Goal: Information Seeking & Learning: Learn about a topic

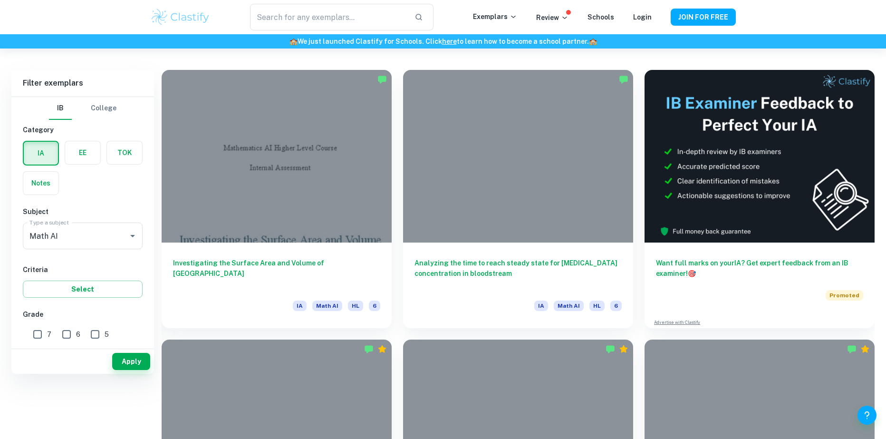
scroll to position [285, 0]
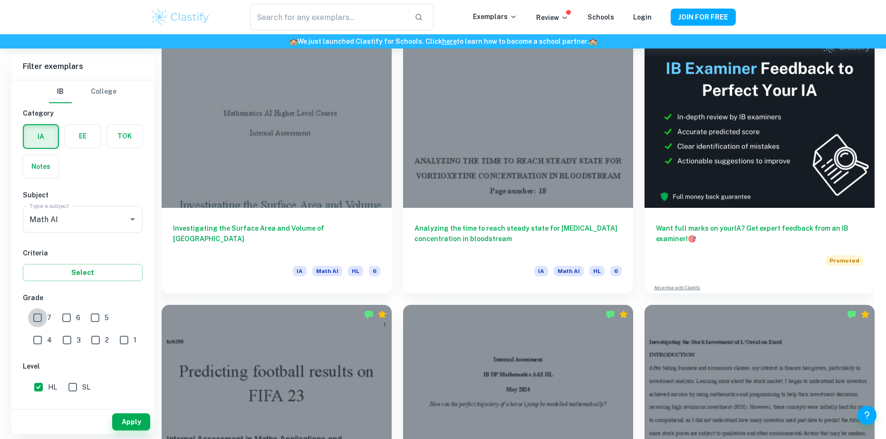
click at [37, 315] on input "7" at bounding box center [37, 317] width 19 height 19
checkbox input "true"
click at [138, 419] on button "Apply" at bounding box center [131, 421] width 38 height 17
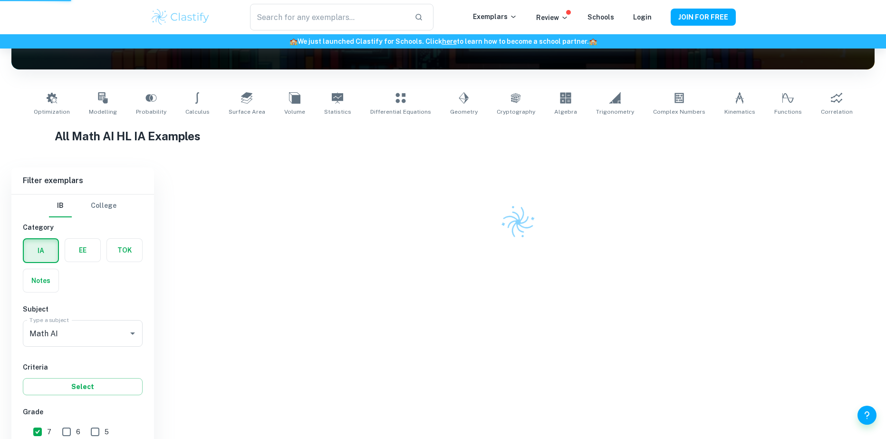
scroll to position [115, 0]
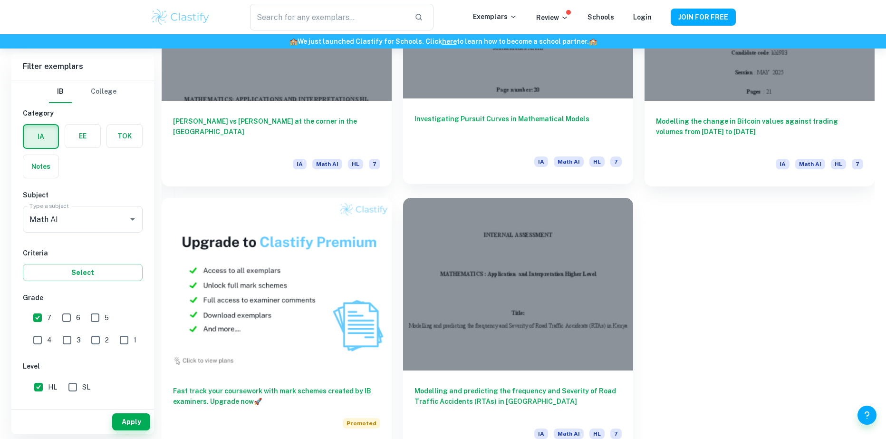
scroll to position [678, 0]
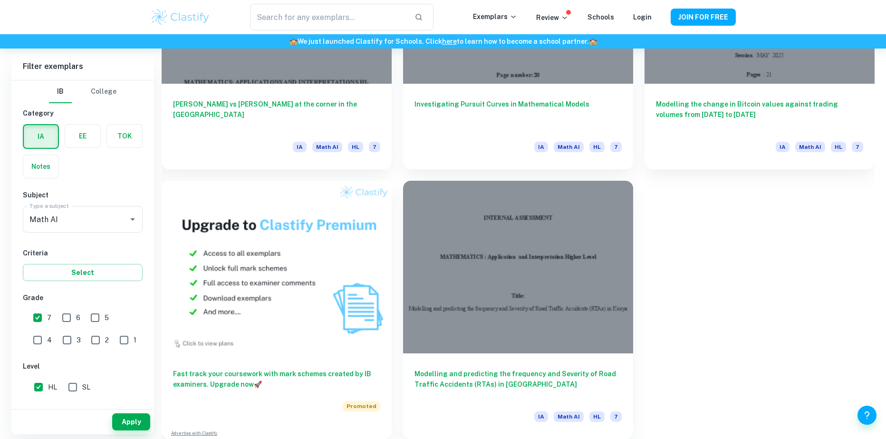
drag, startPoint x: 48, startPoint y: 324, endPoint x: 43, endPoint y: 321, distance: 5.5
click at [47, 324] on label "7" at bounding box center [39, 317] width 23 height 19
click at [47, 324] on input "7" at bounding box center [37, 317] width 19 height 19
checkbox input "false"
click at [144, 430] on div "Apply" at bounding box center [82, 421] width 143 height 25
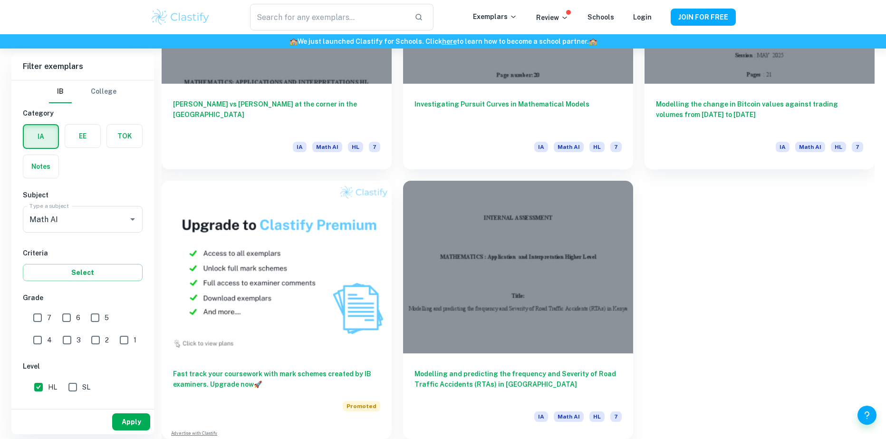
click at [139, 427] on button "Apply" at bounding box center [131, 421] width 38 height 17
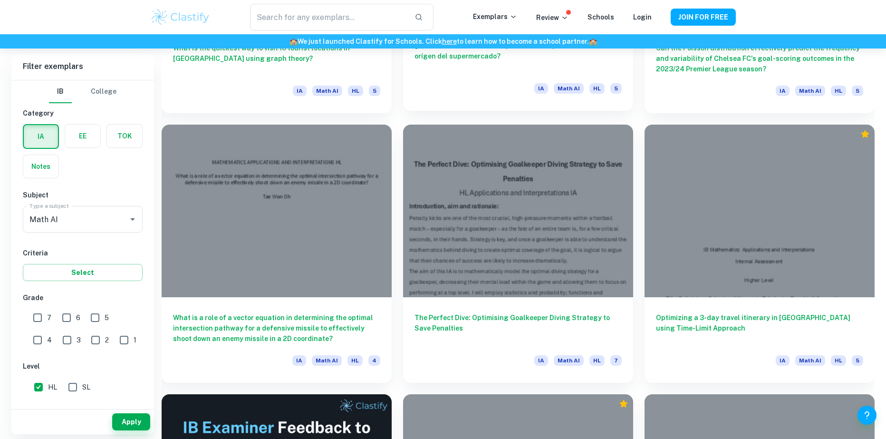
scroll to position [6000, 0]
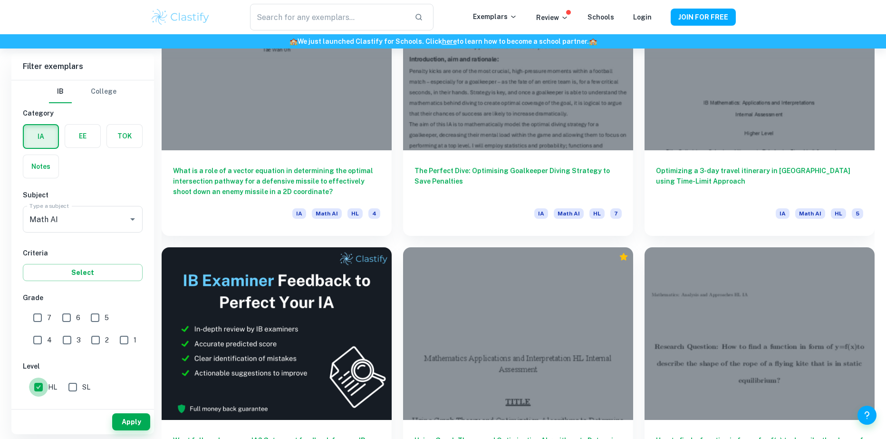
drag, startPoint x: 47, startPoint y: 385, endPoint x: 51, endPoint y: 382, distance: 4.9
click at [47, 384] on input "HL" at bounding box center [38, 386] width 19 height 19
checkbox input "false"
click at [387, 14] on input "text" at bounding box center [328, 17] width 157 height 27
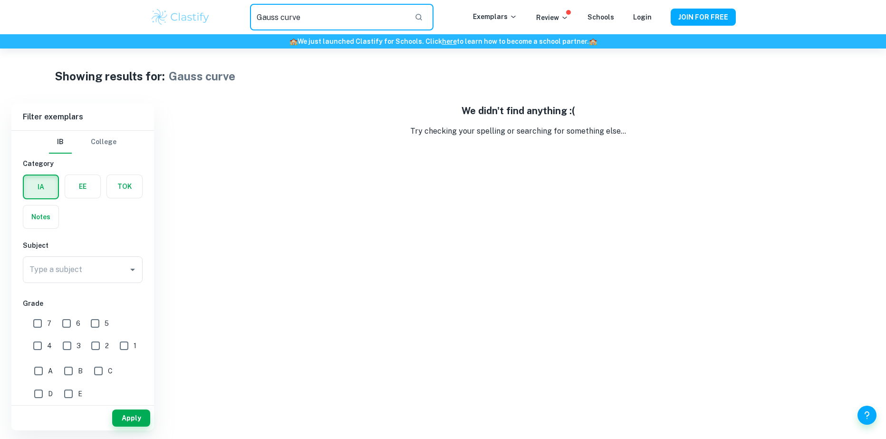
drag, startPoint x: 376, startPoint y: 14, endPoint x: 279, endPoint y: 15, distance: 97.4
click at [279, 15] on input "Gauss curve" at bounding box center [328, 17] width 157 height 27
type input "Gauss"
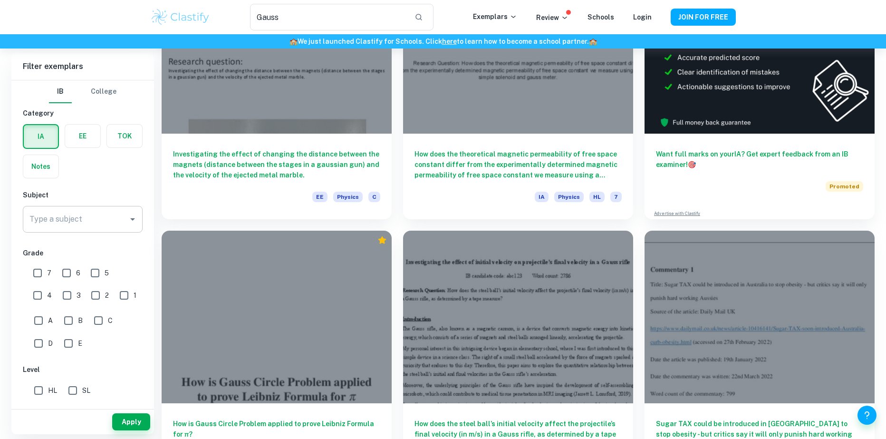
click at [63, 231] on div "Type a subject" at bounding box center [83, 219] width 120 height 27
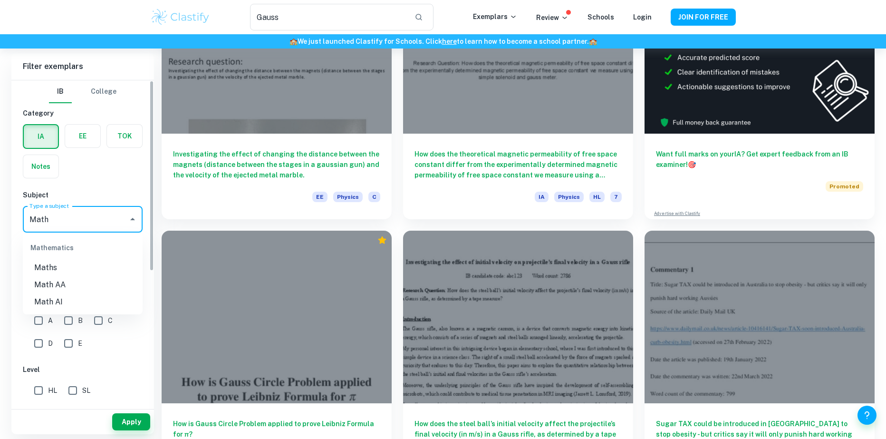
click at [46, 303] on li "Math AI" at bounding box center [83, 301] width 120 height 17
type input "Math AI"
click at [136, 418] on button "Apply" at bounding box center [131, 421] width 38 height 17
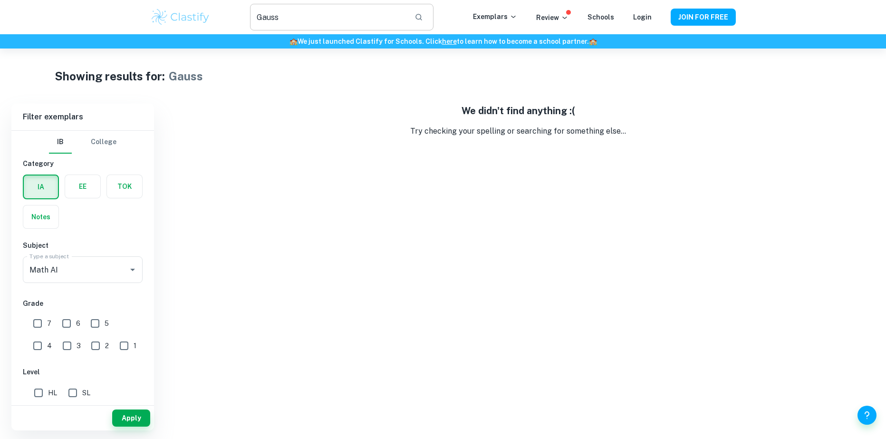
click at [329, 16] on input "Gauss" at bounding box center [328, 17] width 157 height 27
type input "G"
type input "Normal"
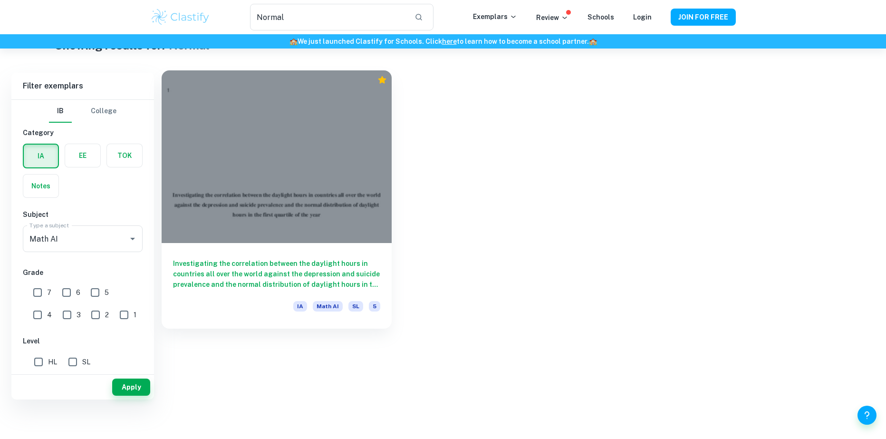
scroll to position [48, 0]
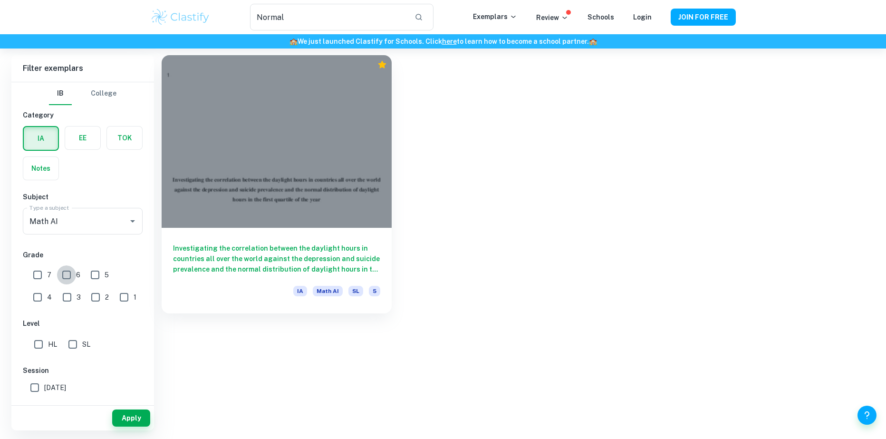
click at [61, 276] on input "6" at bounding box center [66, 274] width 19 height 19
checkbox input "true"
click at [44, 278] on input "7" at bounding box center [37, 274] width 19 height 19
checkbox input "true"
click at [94, 279] on input "5" at bounding box center [95, 274] width 19 height 19
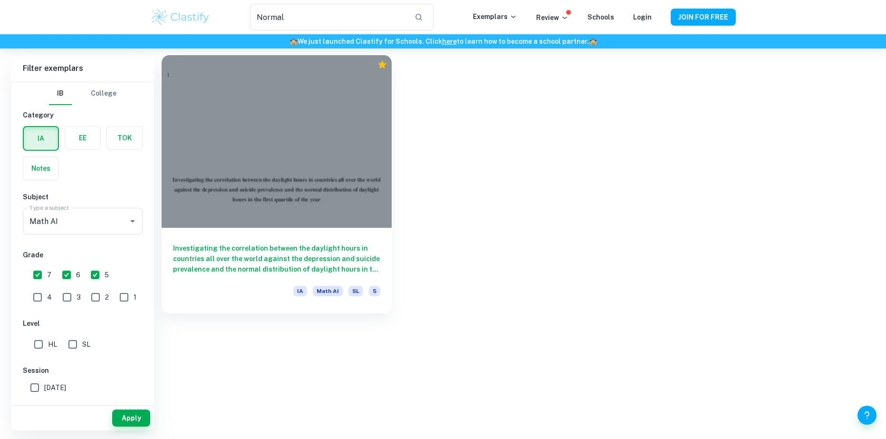
drag, startPoint x: 93, startPoint y: 271, endPoint x: 135, endPoint y: 189, distance: 92.7
click at [92, 272] on input "5" at bounding box center [95, 274] width 19 height 19
checkbox input "false"
drag, startPoint x: 299, startPoint y: 18, endPoint x: 239, endPoint y: 19, distance: 60.3
click at [239, 19] on div "Normal ​" at bounding box center [341, 17] width 262 height 27
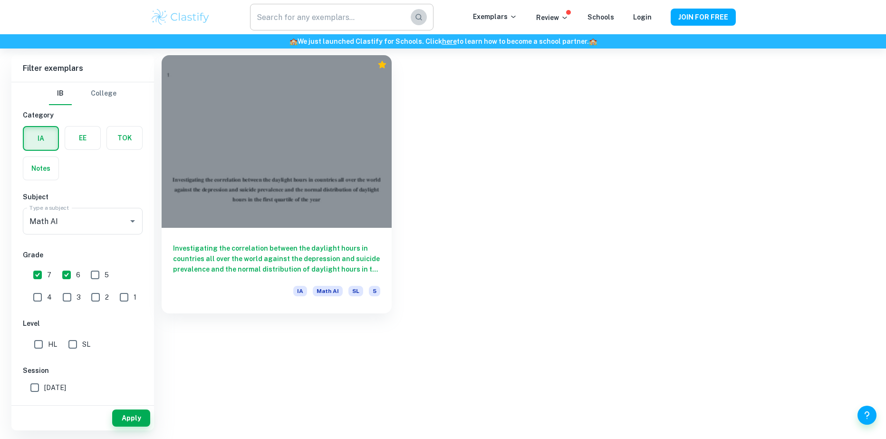
click at [421, 17] on icon "button" at bounding box center [418, 17] width 9 height 9
click at [126, 422] on button "Apply" at bounding box center [131, 417] width 38 height 17
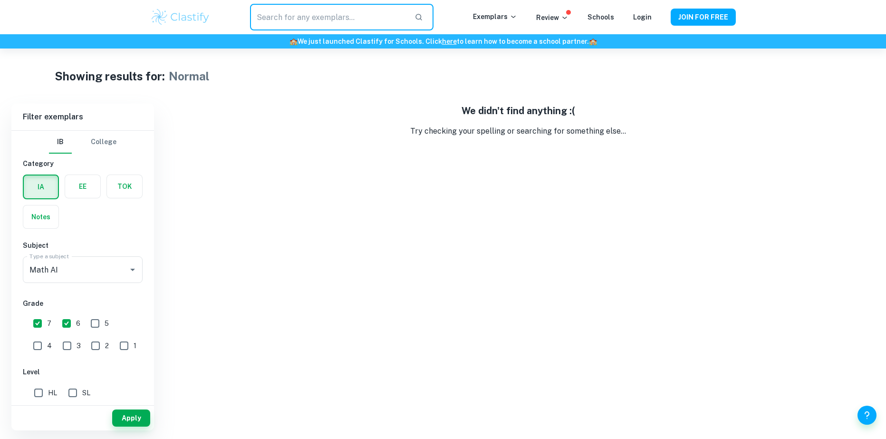
click at [399, 19] on input "text" at bounding box center [328, 17] width 157 height 27
drag, startPoint x: 399, startPoint y: 19, endPoint x: 199, endPoint y: 17, distance: 200.0
click at [199, 18] on div "​ Exemplars Review Schools Login JOIN FOR FREE" at bounding box center [443, 17] width 608 height 27
type input "Normal"
click at [128, 420] on button "Apply" at bounding box center [131, 417] width 38 height 17
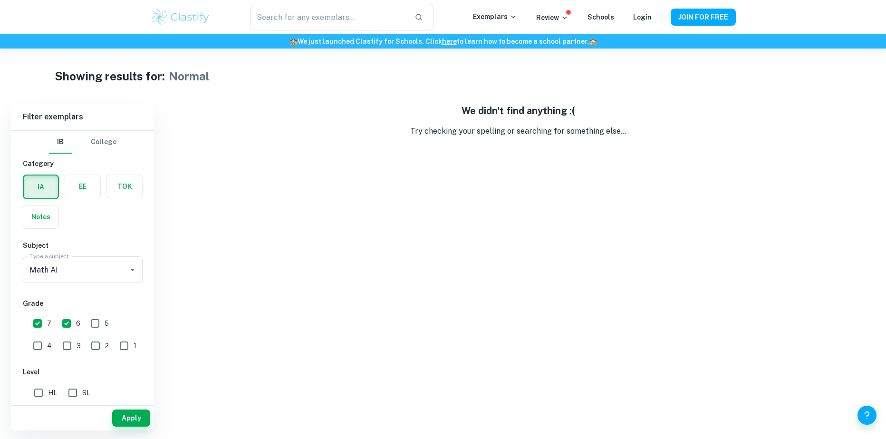
click at [128, 420] on button "Apply" at bounding box center [131, 417] width 38 height 17
drag, startPoint x: 340, startPoint y: 23, endPoint x: 191, endPoint y: 4, distance: 149.4
click at [190, 7] on div "​ Exemplars Review Schools Login JOIN FOR FREE" at bounding box center [443, 17] width 608 height 27
type input "Normal"
type input "Distribution"
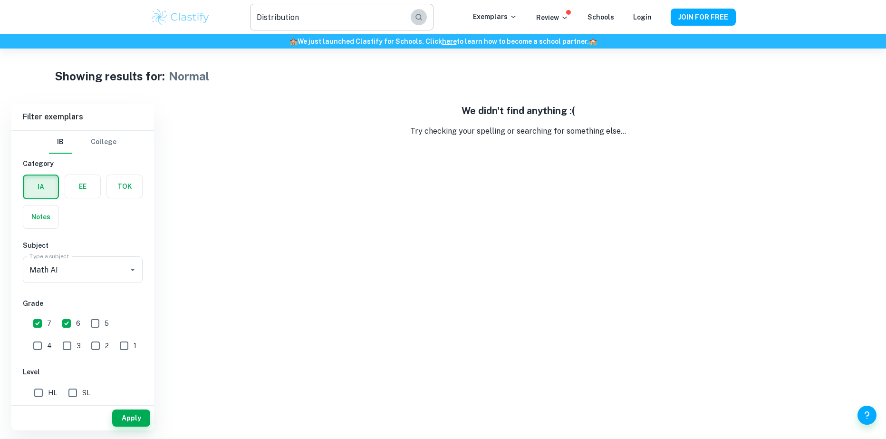
click at [422, 15] on icon "button" at bounding box center [418, 17] width 7 height 7
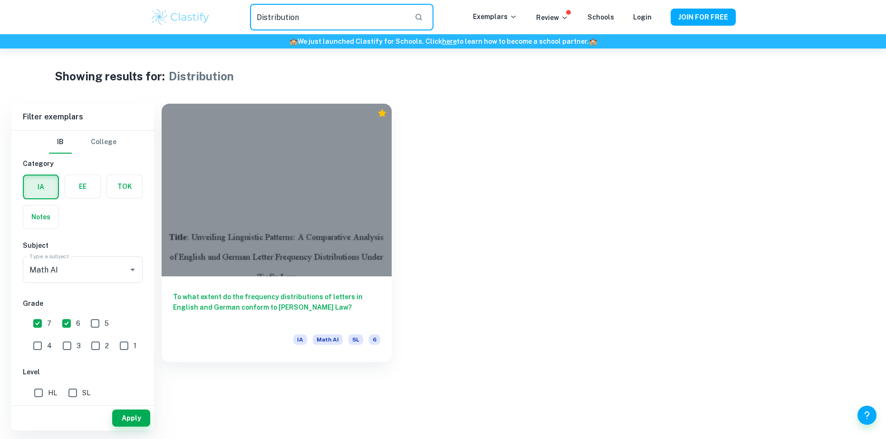
drag, startPoint x: 304, startPoint y: 16, endPoint x: 186, endPoint y: 21, distance: 118.4
click at [187, 21] on div "Distribution ​ Exemplars Review Schools Login JOIN FOR FREE" at bounding box center [443, 17] width 608 height 27
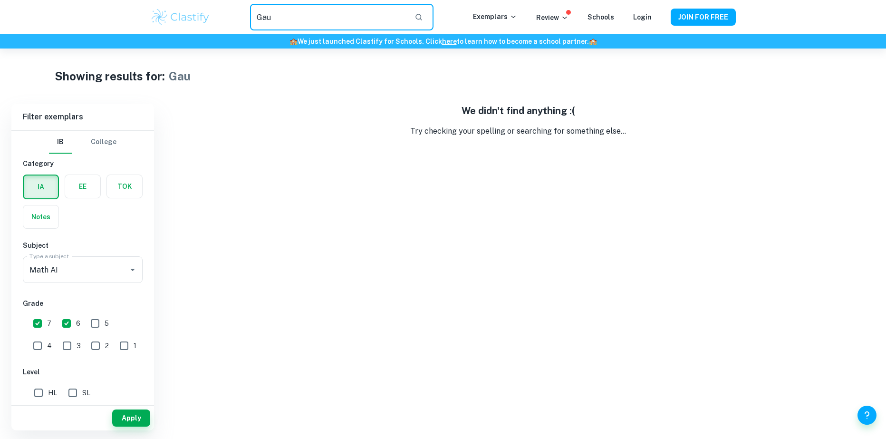
click at [407, 20] on input "Gau" at bounding box center [328, 17] width 157 height 27
type input "Gauss"
click at [423, 21] on icon "button" at bounding box center [418, 17] width 9 height 9
drag, startPoint x: 398, startPoint y: 20, endPoint x: 191, endPoint y: 39, distance: 208.5
click at [193, 25] on div "Gauss ​ Exemplars Review Schools Login JOIN FOR FREE" at bounding box center [443, 17] width 608 height 27
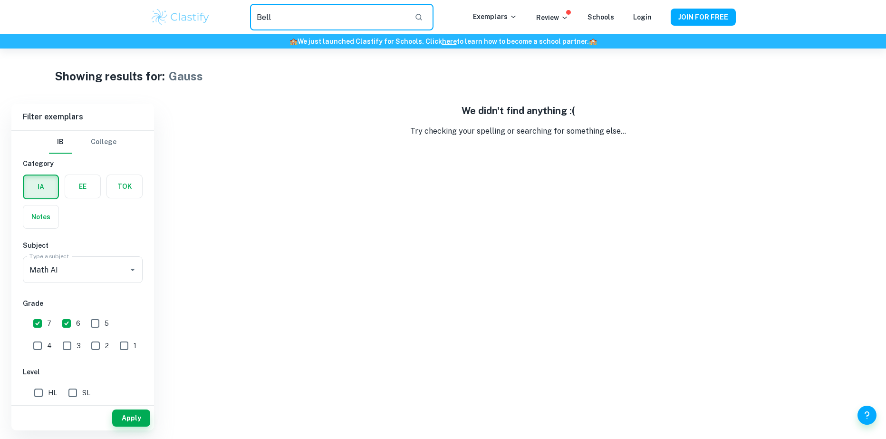
type input "Bell"
click at [416, 26] on div "Bell ​" at bounding box center [341, 17] width 183 height 27
click at [422, 19] on icon "button" at bounding box center [418, 17] width 7 height 7
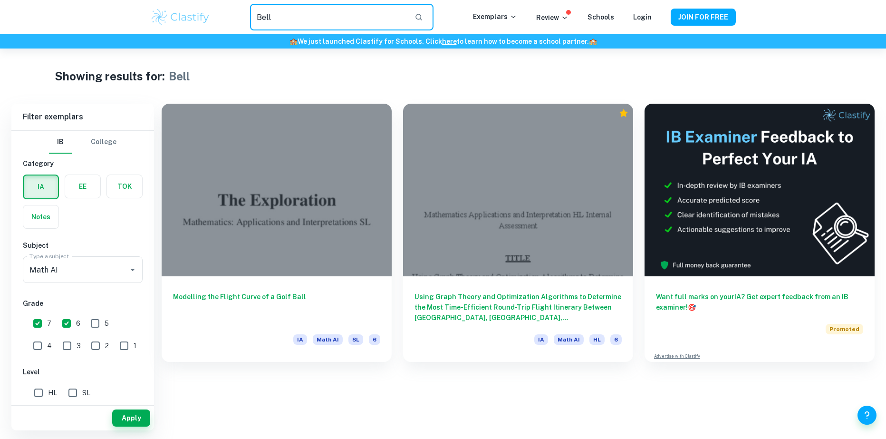
drag, startPoint x: 335, startPoint y: 19, endPoint x: 146, endPoint y: 26, distance: 189.2
click at [173, 25] on div "Bell ​ Exemplars Review Schools Login JOIN FOR FREE" at bounding box center [443, 17] width 608 height 27
click at [320, 8] on input "text" at bounding box center [328, 17] width 157 height 27
type input "correlation"
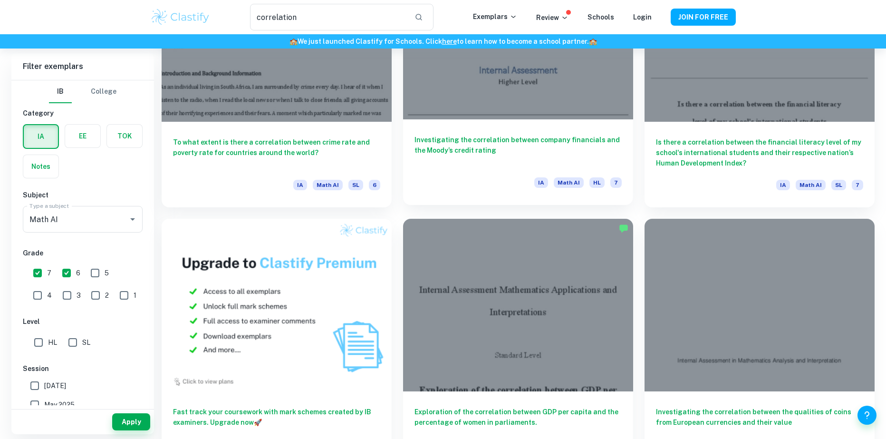
scroll to position [428, 0]
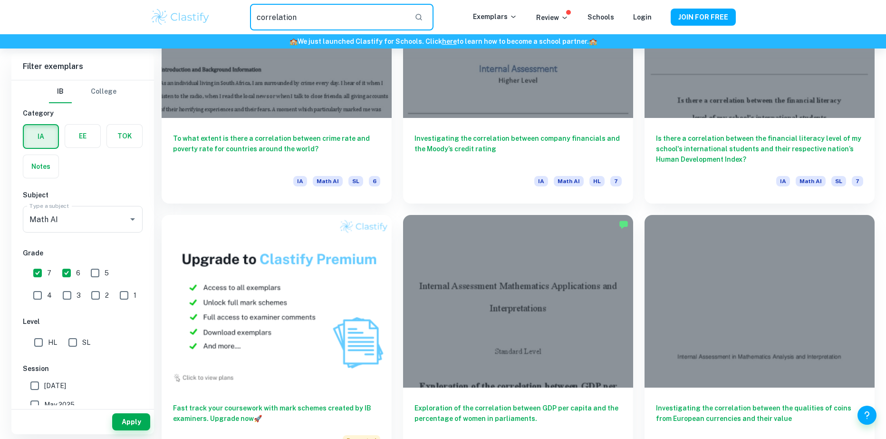
drag, startPoint x: 378, startPoint y: 28, endPoint x: 84, endPoint y: 9, distance: 294.7
click at [109, 10] on div "correlation ​ Exemplars Review Schools Login JOIN FOR FREE" at bounding box center [443, 17] width 886 height 34
type input "Normal distribution"
click at [425, 23] on button "button" at bounding box center [418, 17] width 16 height 16
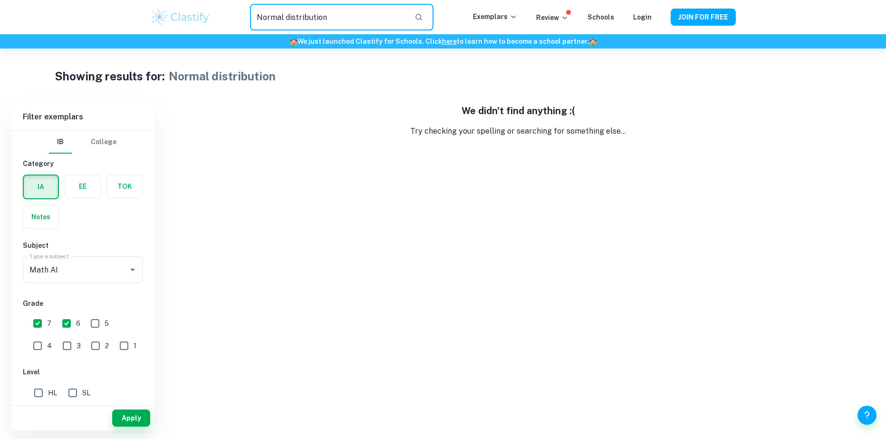
drag, startPoint x: 401, startPoint y: 17, endPoint x: 234, endPoint y: 5, distance: 167.7
click at [235, 5] on div "Normal distribution ​" at bounding box center [341, 17] width 262 height 27
type input "curve"
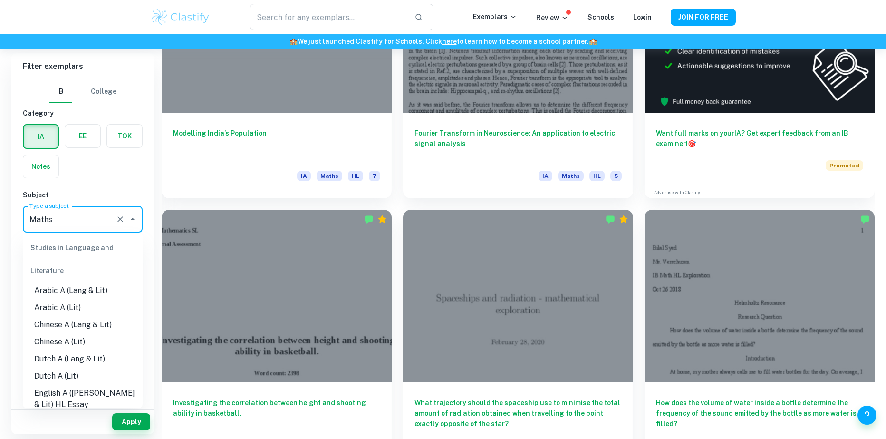
scroll to position [1168, 0]
click at [86, 222] on input "Maths" at bounding box center [69, 219] width 85 height 18
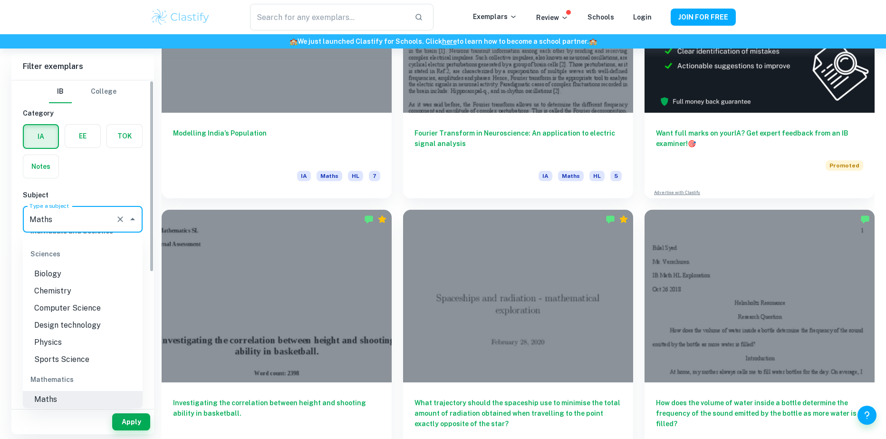
click at [75, 420] on div "Apply" at bounding box center [82, 421] width 143 height 25
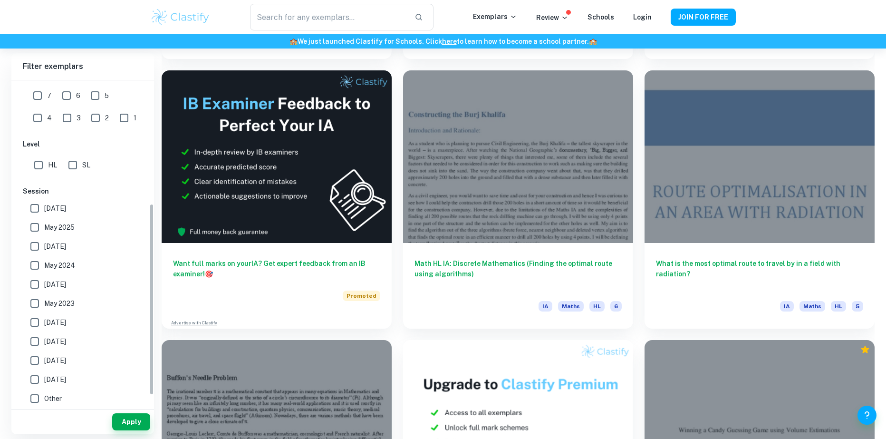
scroll to position [225, 0]
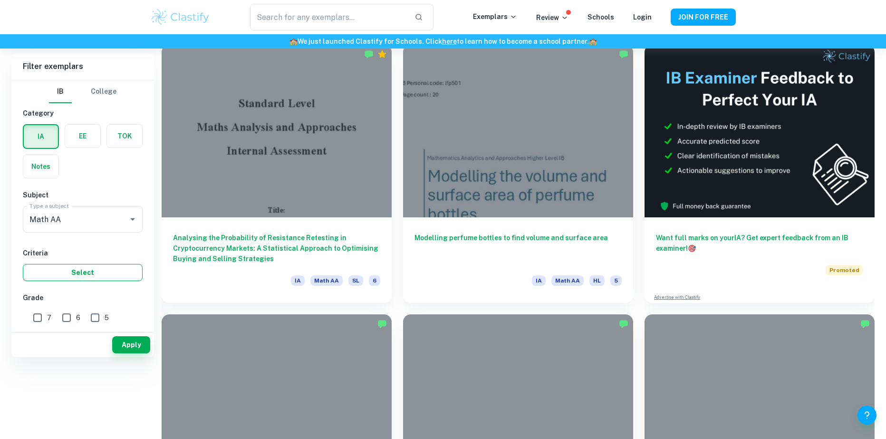
scroll to position [380, 0]
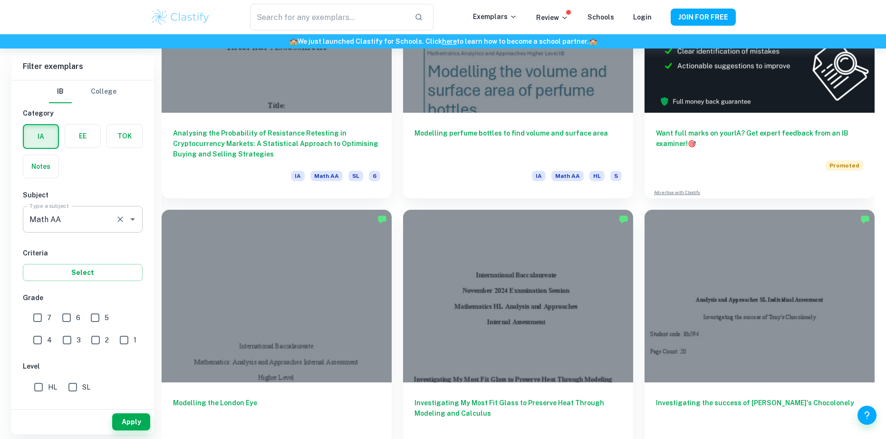
click at [90, 210] on div "Math AA Type a subject" at bounding box center [83, 219] width 120 height 27
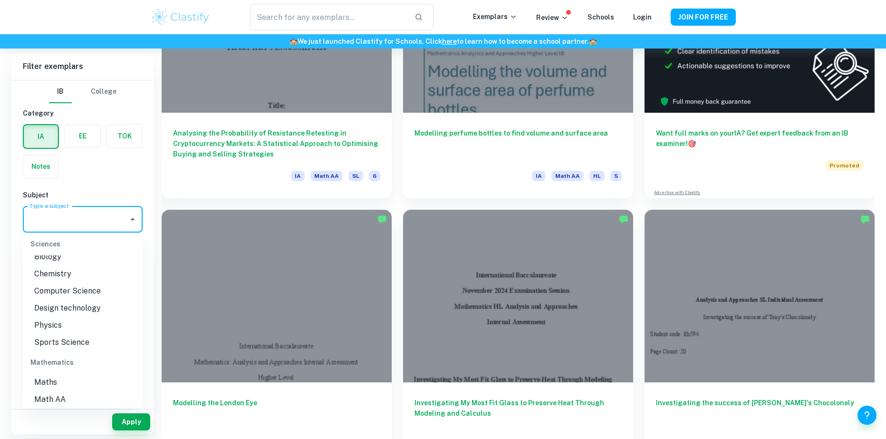
scroll to position [0, 0]
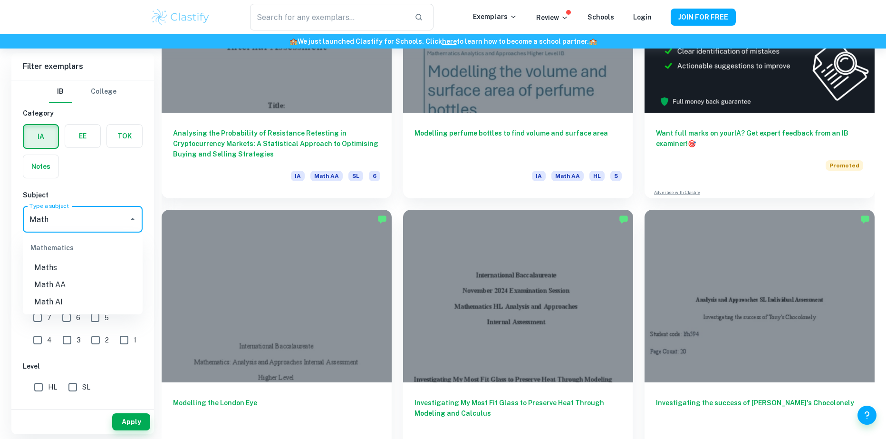
click at [66, 296] on li "Math AI" at bounding box center [83, 301] width 120 height 17
type input "Math AI"
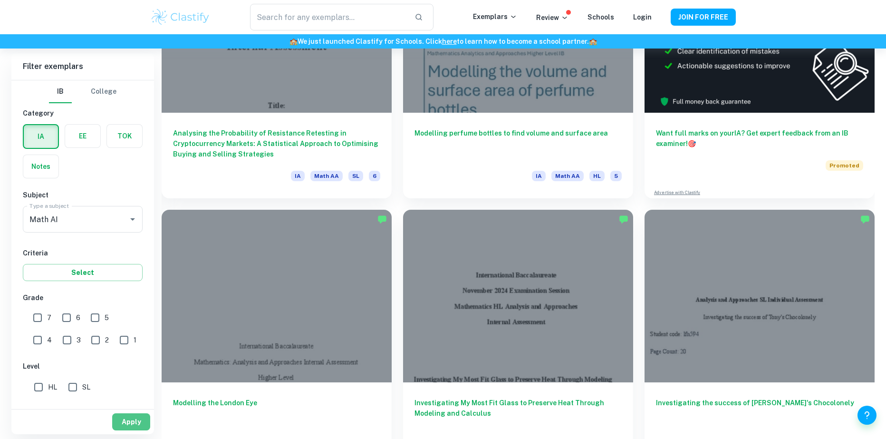
click at [131, 429] on button "Apply" at bounding box center [131, 421] width 38 height 17
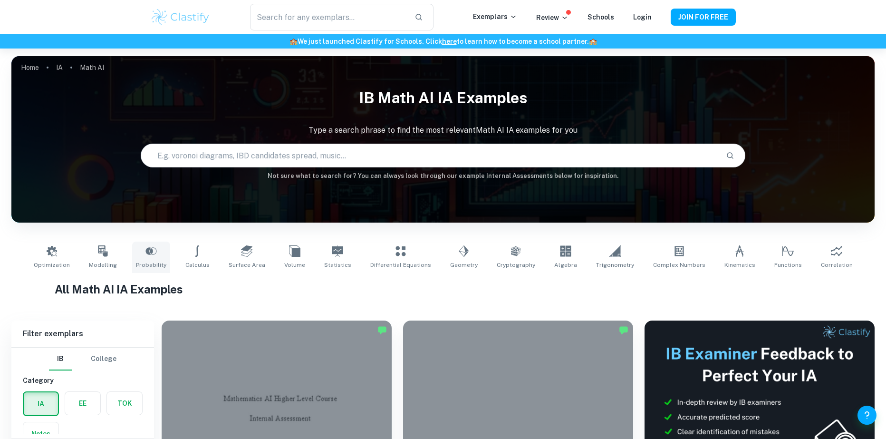
click at [170, 262] on link "Probability" at bounding box center [151, 256] width 38 height 31
type input "Probability"
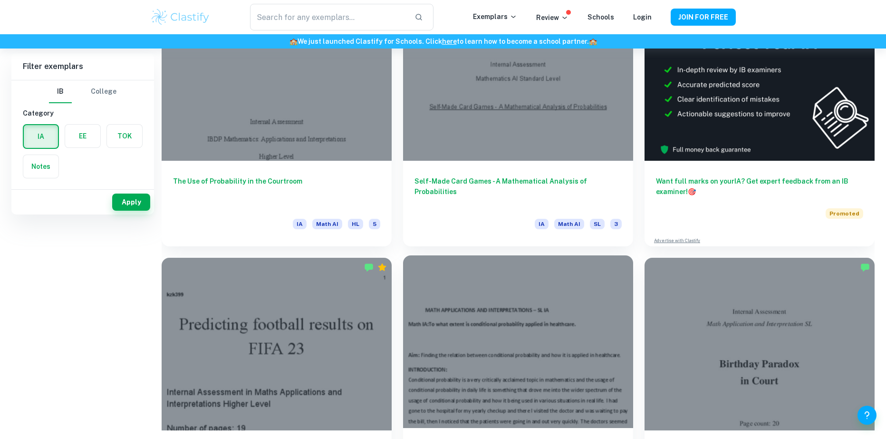
scroll to position [333, 0]
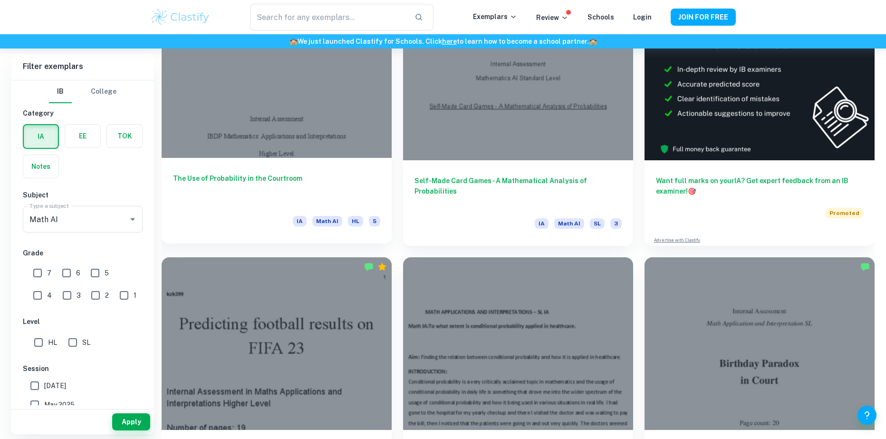
click at [363, 181] on h6 "The Use of Probability in the Courtroom" at bounding box center [276, 188] width 207 height 31
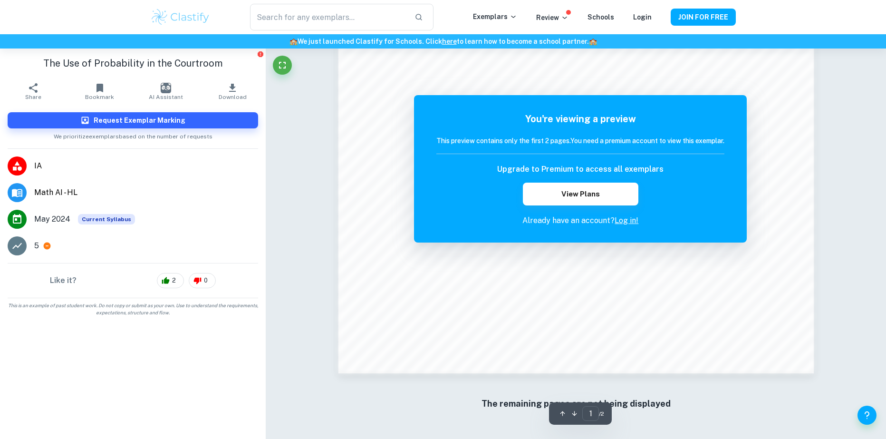
scroll to position [634, 0]
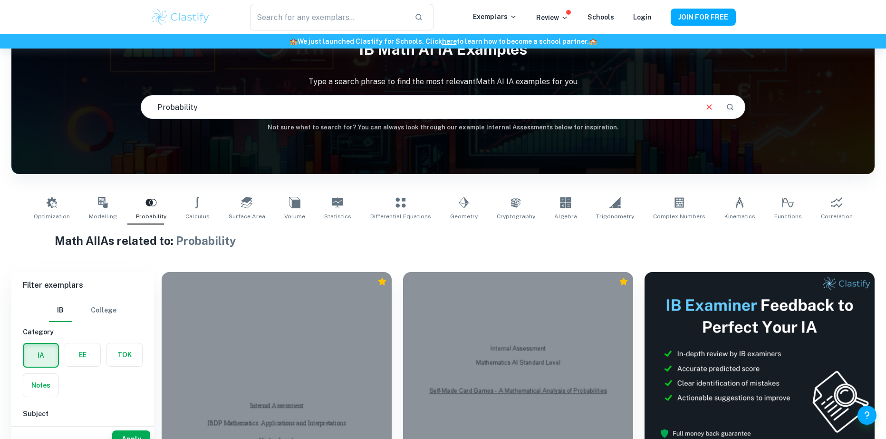
scroll to position [143, 0]
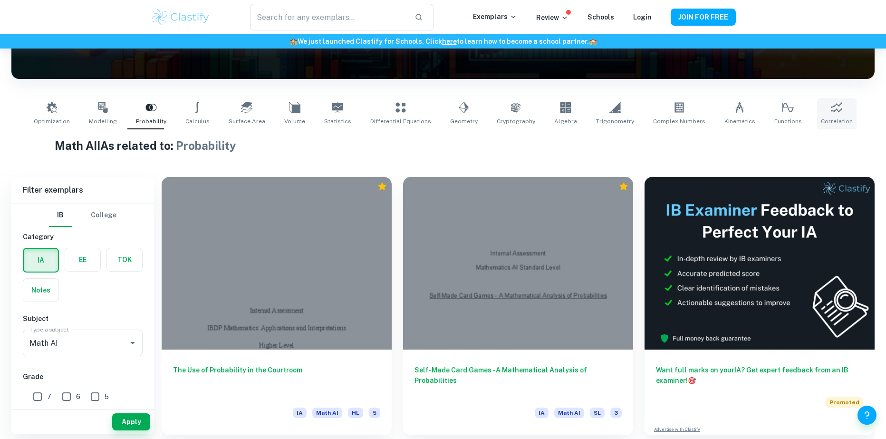
click at [821, 118] on span "Correlation" at bounding box center [837, 121] width 32 height 9
type input "Correlation"
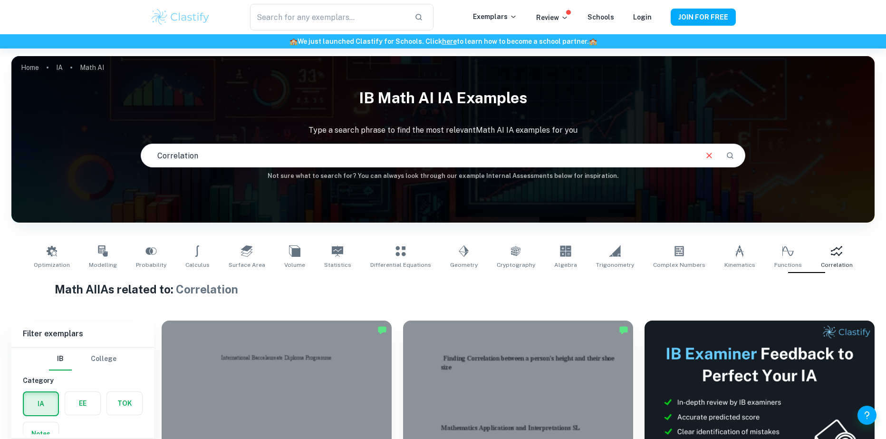
drag, startPoint x: 349, startPoint y: 160, endPoint x: 63, endPoint y: 153, distance: 285.6
click at [64, 154] on div "IB Math AI IA examples Type a search phrase to find the most relevant Math AI I…" at bounding box center [442, 132] width 863 height 98
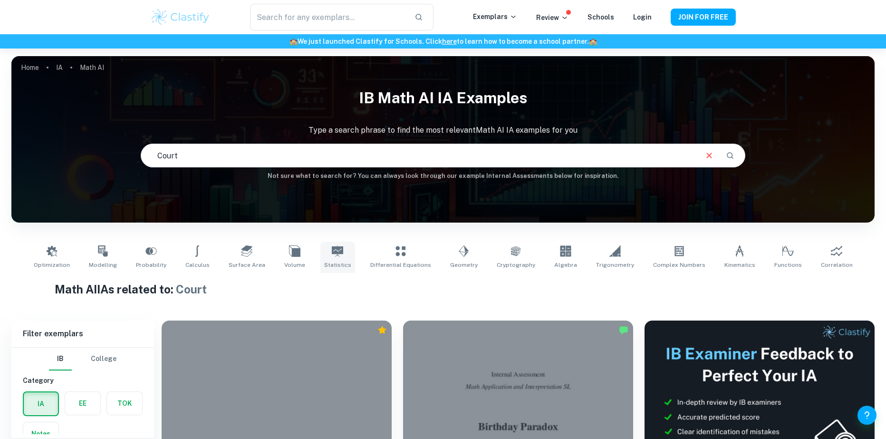
click at [340, 260] on span "Statistics" at bounding box center [337, 264] width 27 height 9
type input "Statistics"
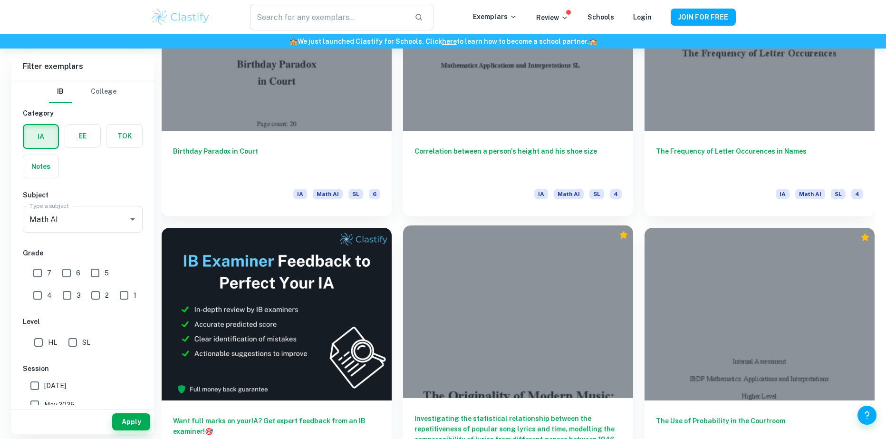
scroll to position [1711, 0]
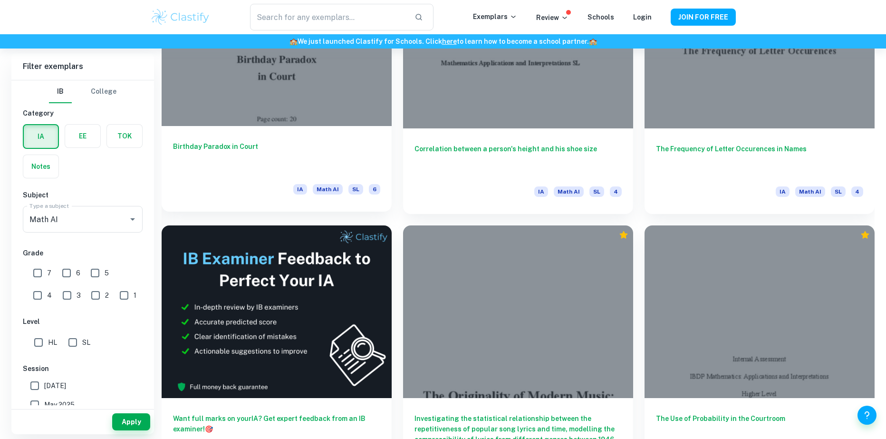
click at [305, 113] on div at bounding box center [277, 39] width 230 height 172
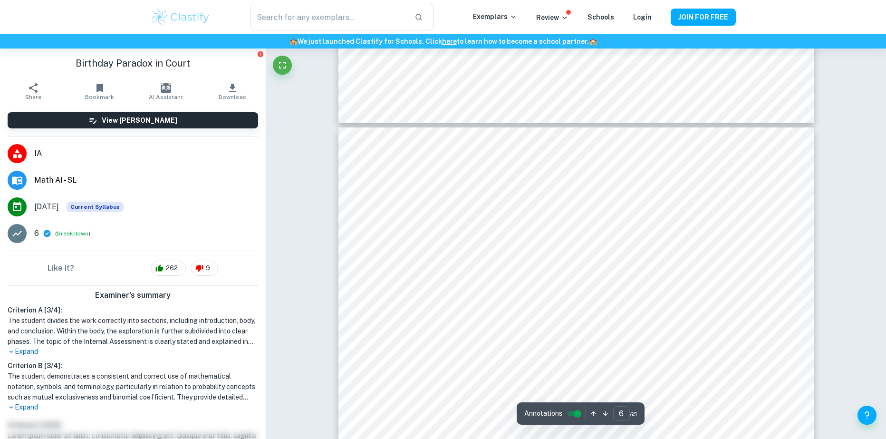
scroll to position [3232, 0]
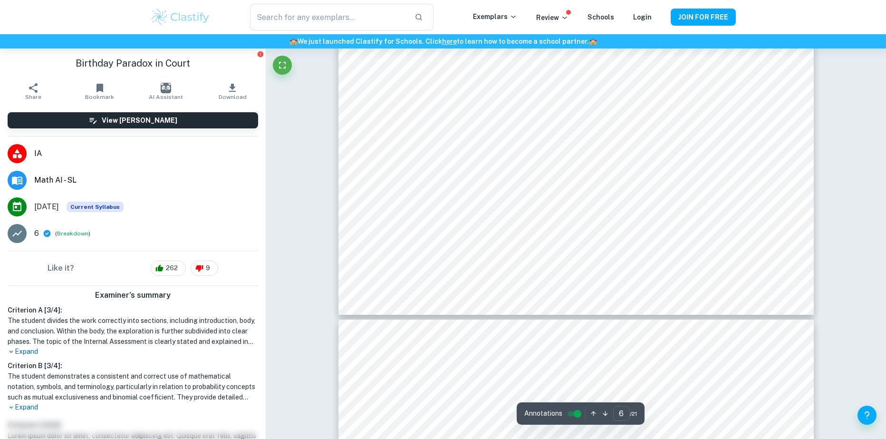
type input "7"
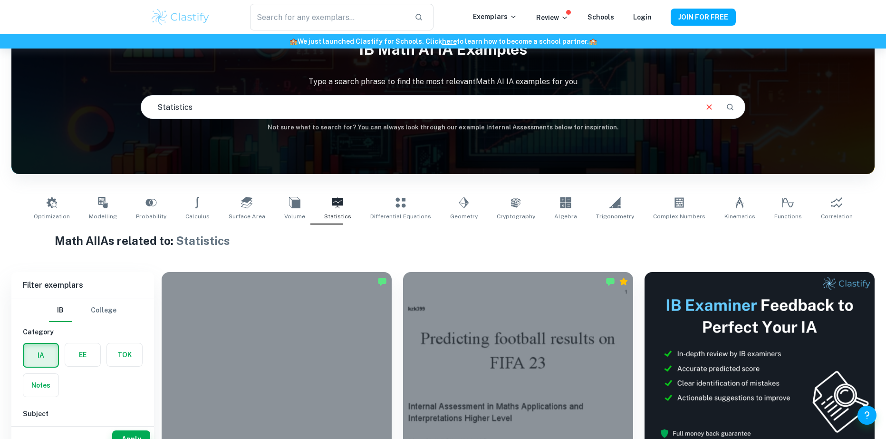
scroll to position [96, 0]
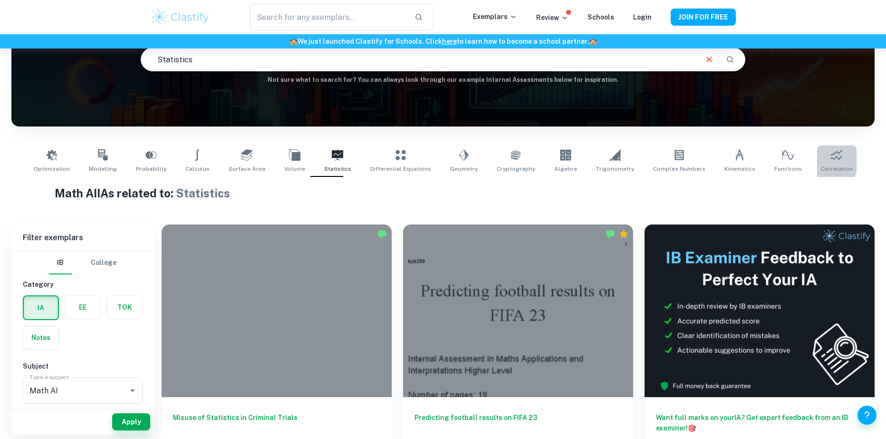
click at [817, 161] on link "Correlation" at bounding box center [836, 160] width 39 height 31
type input "Correlation"
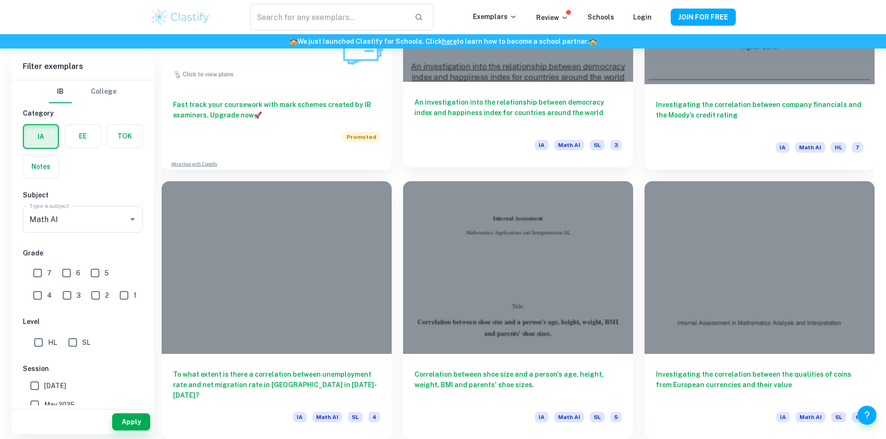
scroll to position [951, 0]
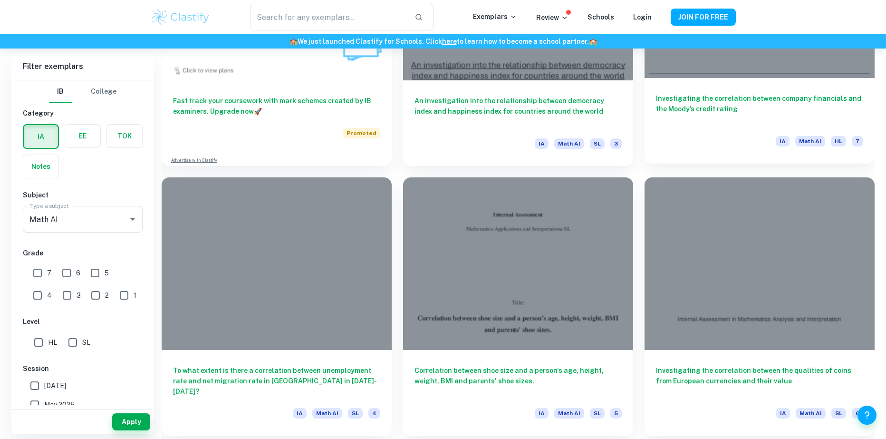
click at [687, 110] on h6 "Investigating the correlation between company financials and the Moody’s credit…" at bounding box center [759, 108] width 207 height 31
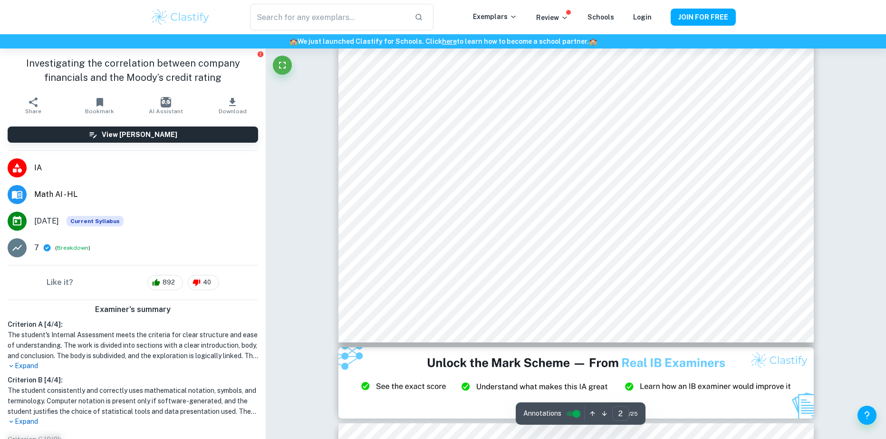
scroll to position [1378, 0]
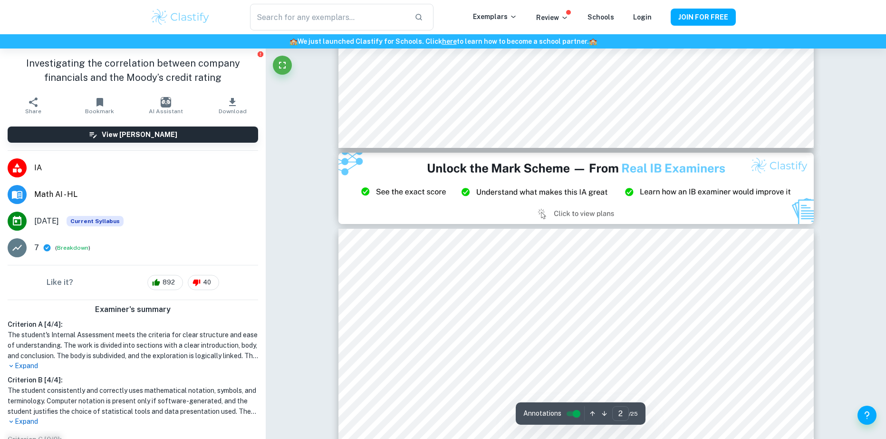
type input "3"
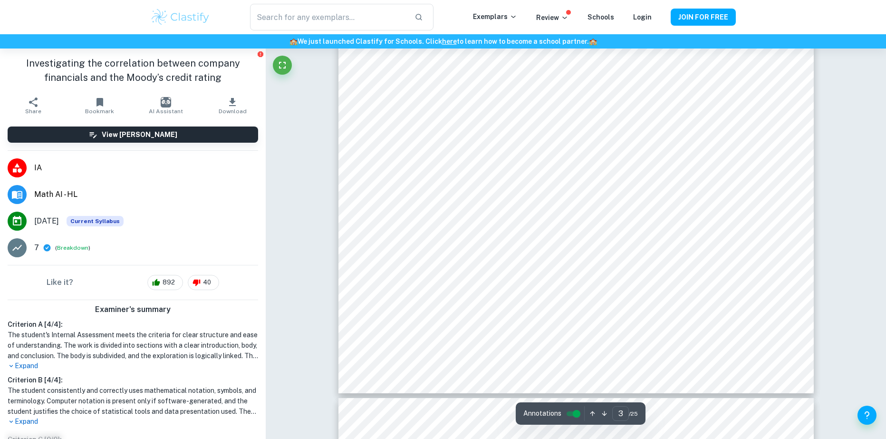
scroll to position [1710, 0]
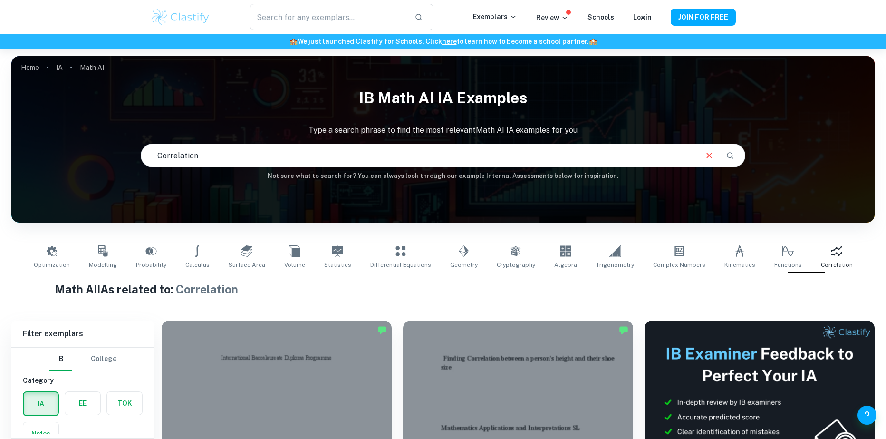
click at [467, 131] on p "Type a search phrase to find the most relevant Math AI IA examples for you" at bounding box center [442, 129] width 863 height 11
drag, startPoint x: 437, startPoint y: 153, endPoint x: 73, endPoint y: 152, distance: 363.5
click at [73, 152] on div "IB Math AI IA examples Type a search phrase to find the most relevant Math AI I…" at bounding box center [442, 132] width 863 height 98
type input "Law"
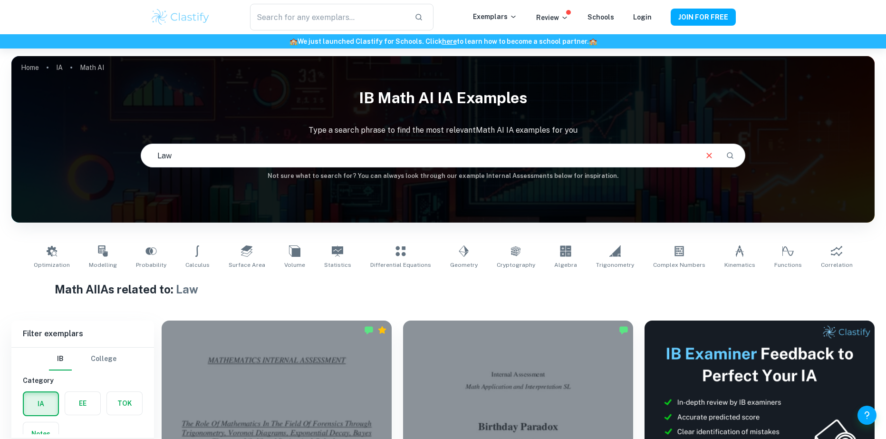
drag, startPoint x: 248, startPoint y: 147, endPoint x: 42, endPoint y: 136, distance: 207.0
click at [42, 136] on div "IB Math AI IA examples Type a search phrase to find the most relevant Math AI I…" at bounding box center [442, 132] width 863 height 98
type input "M"
type input "Normal"
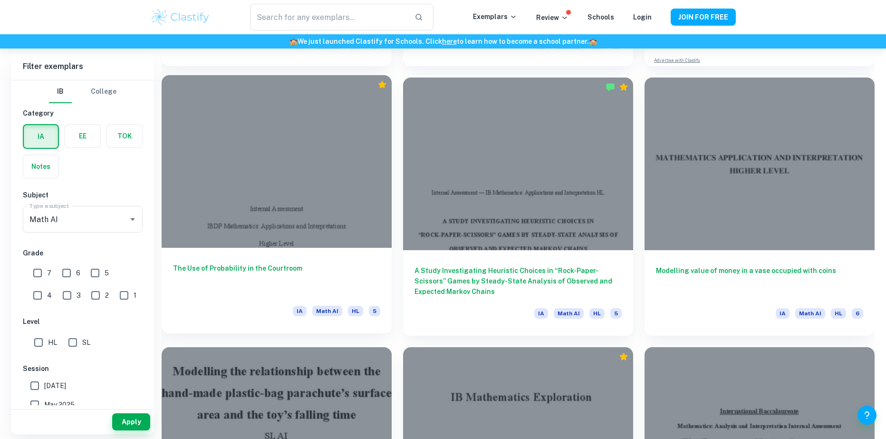
scroll to position [3754, 0]
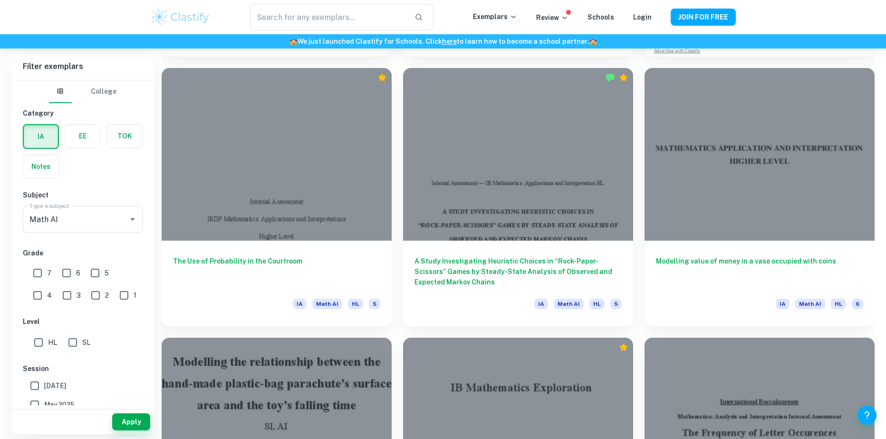
click at [41, 272] on input "7" at bounding box center [37, 272] width 19 height 19
checkbox input "true"
click at [67, 273] on input "6" at bounding box center [66, 272] width 19 height 19
checkbox input "true"
click at [95, 273] on input "5" at bounding box center [95, 272] width 19 height 19
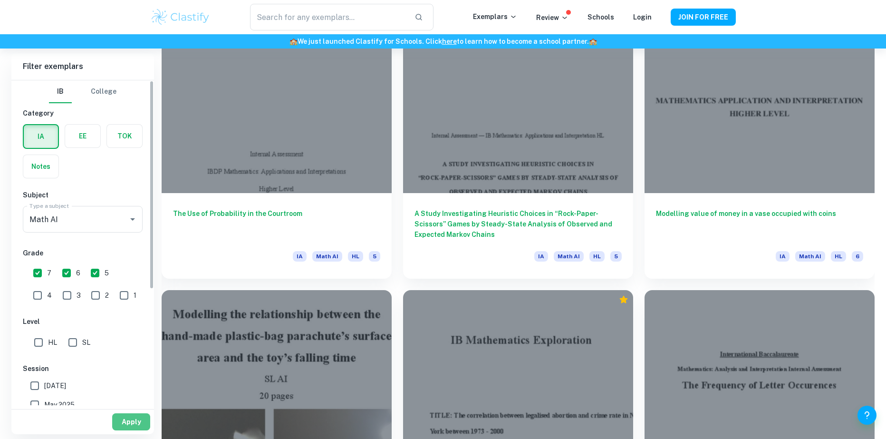
click at [117, 429] on button "Apply" at bounding box center [131, 421] width 38 height 17
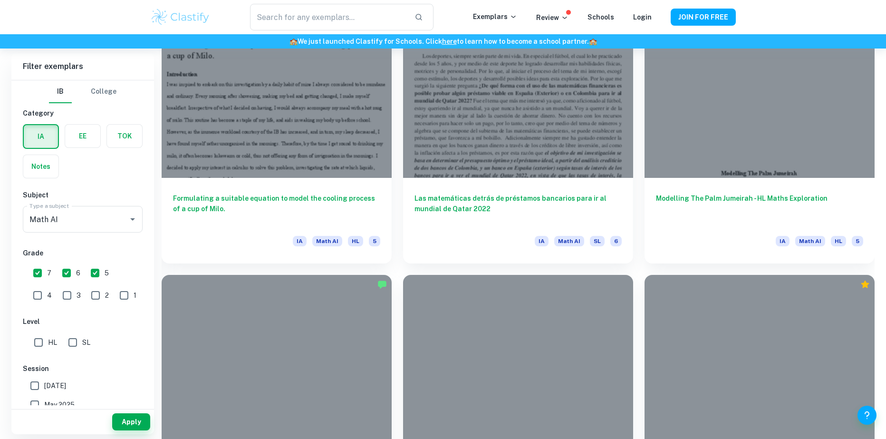
scroll to position [4087, 0]
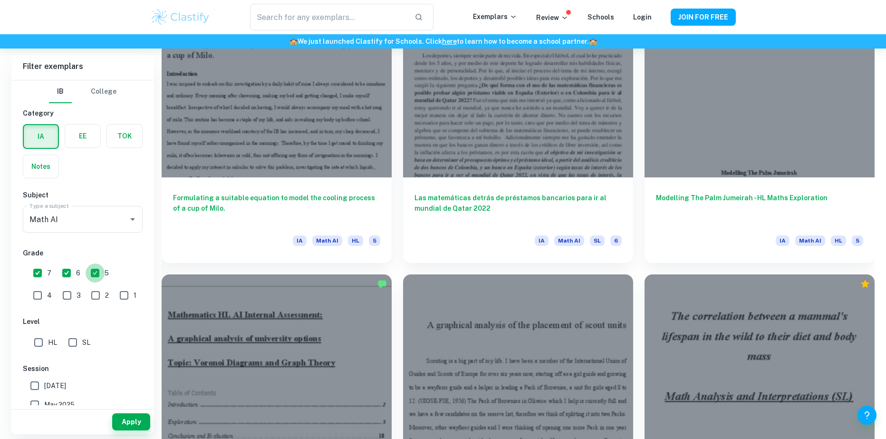
click at [101, 274] on input "5" at bounding box center [95, 272] width 19 height 19
checkbox input "false"
click at [140, 426] on button "Apply" at bounding box center [131, 421] width 38 height 17
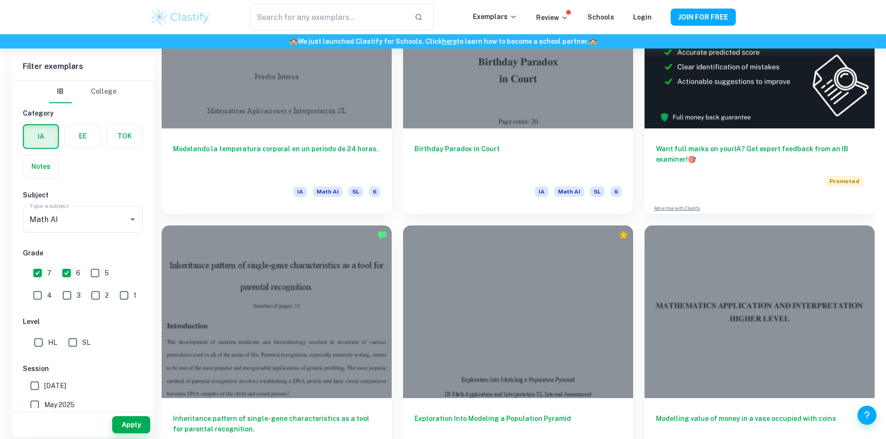
scroll to position [0, 0]
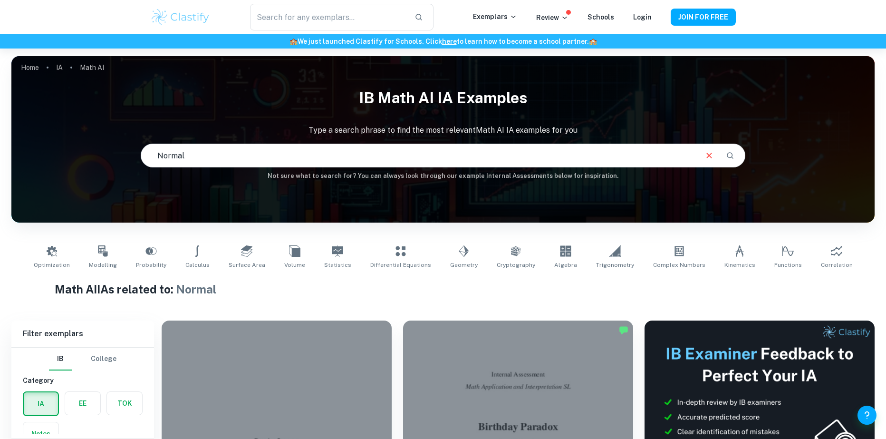
click at [497, 145] on input "Normal" at bounding box center [418, 155] width 554 height 27
click at [484, 144] on div "IB Math AI IA examples Type a search phrase to find the most relevant Math AI I…" at bounding box center [442, 132] width 863 height 98
click at [482, 147] on input "Normal" at bounding box center [418, 155] width 554 height 27
click at [458, 153] on input "Normal" at bounding box center [418, 155] width 554 height 27
type input "Normal distribution"
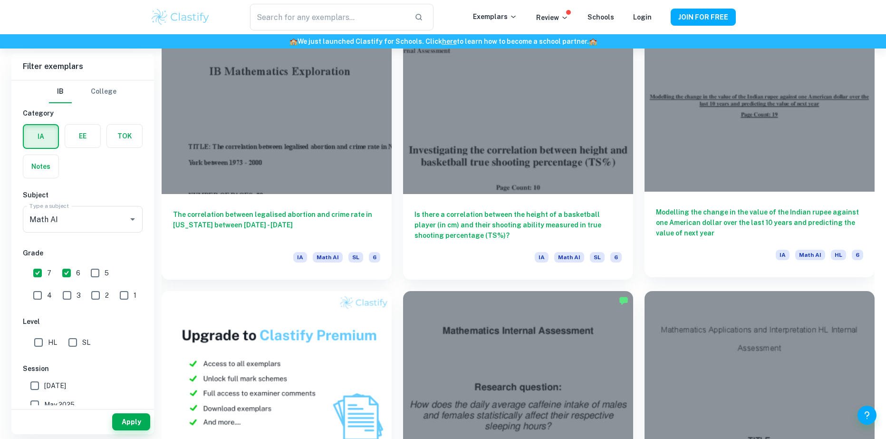
scroll to position [5085, 0]
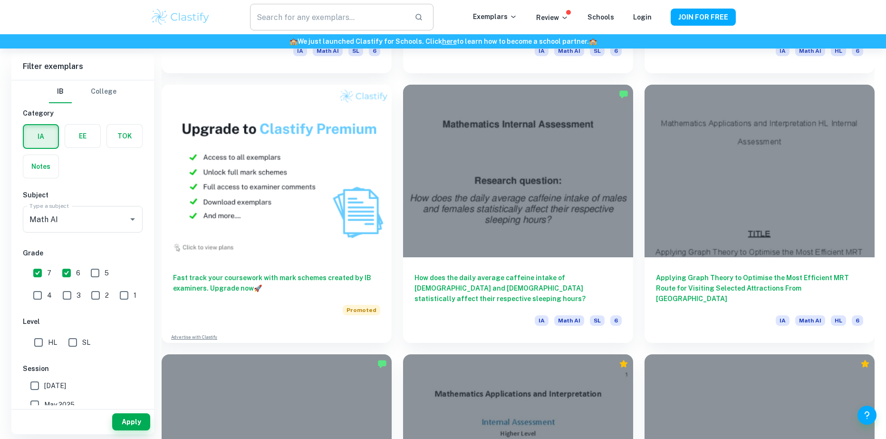
click at [403, 22] on input "text" at bounding box center [328, 17] width 157 height 27
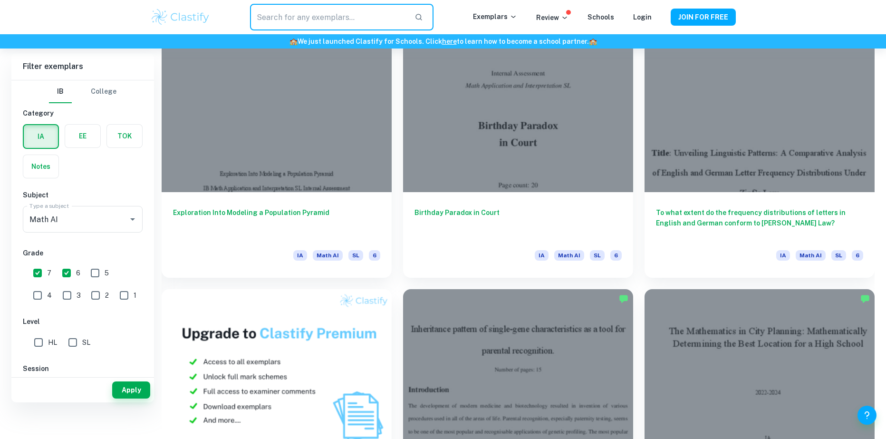
scroll to position [0, 0]
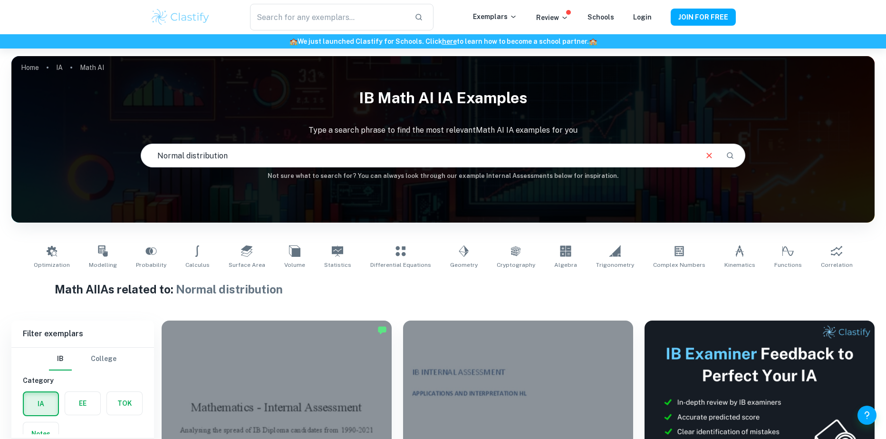
drag, startPoint x: 425, startPoint y: 162, endPoint x: -10, endPoint y: 149, distance: 434.4
click at [0, 149] on html "We value your privacy We use cookies to enhance your browsing experience, serve…" at bounding box center [443, 219] width 886 height 439
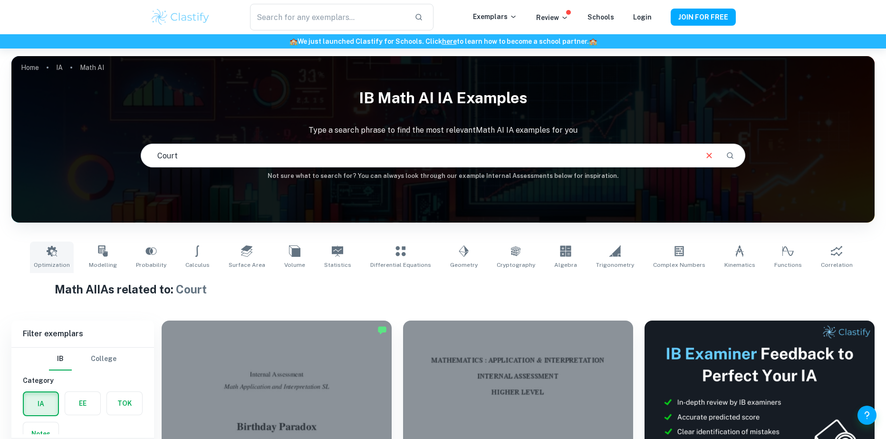
click at [61, 265] on span "Optimization" at bounding box center [52, 264] width 36 height 9
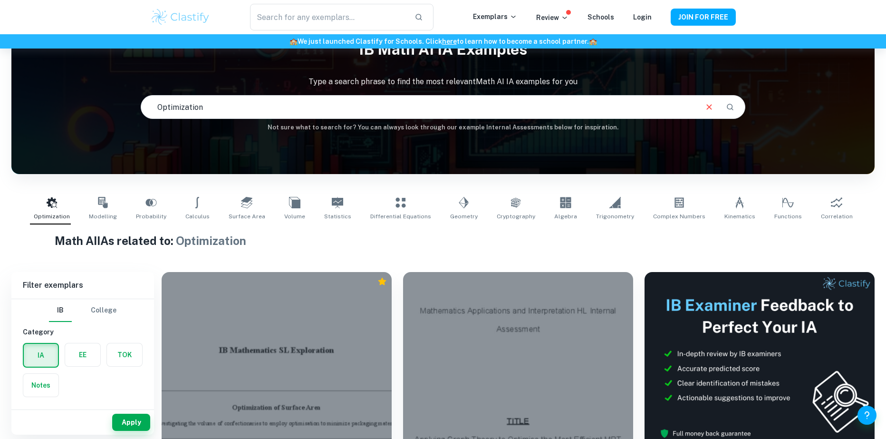
scroll to position [191, 0]
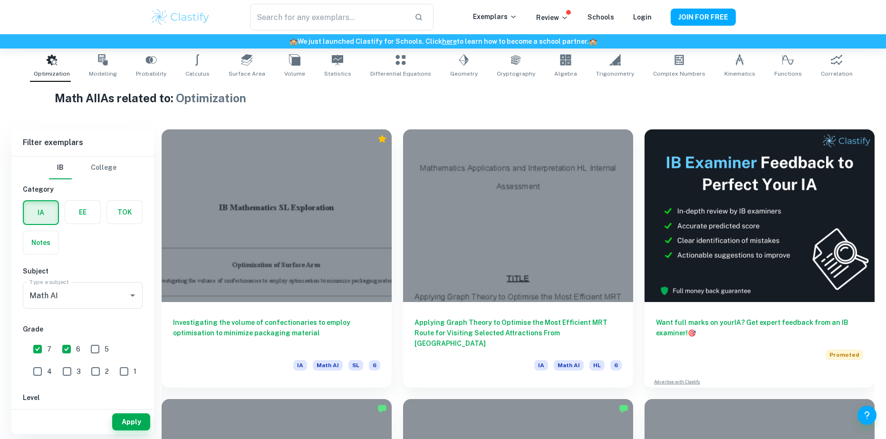
drag, startPoint x: 109, startPoint y: 64, endPoint x: 148, endPoint y: 93, distance: 48.6
click at [108, 63] on icon at bounding box center [102, 59] width 11 height 11
type input "Modelling"
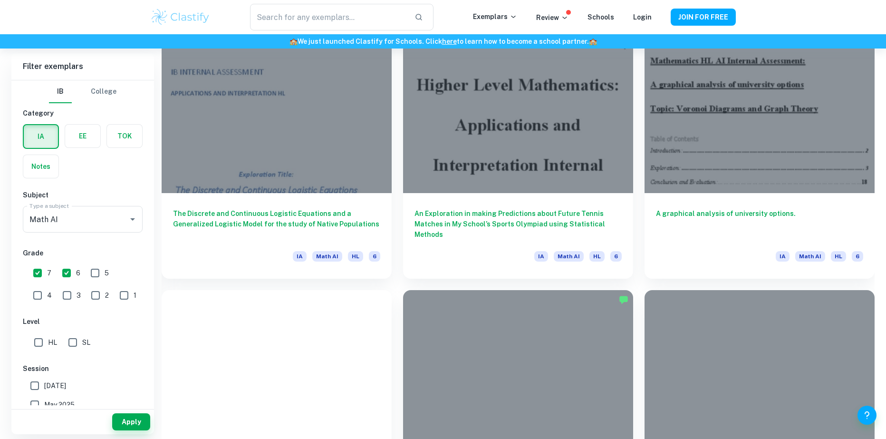
scroll to position [1663, 0]
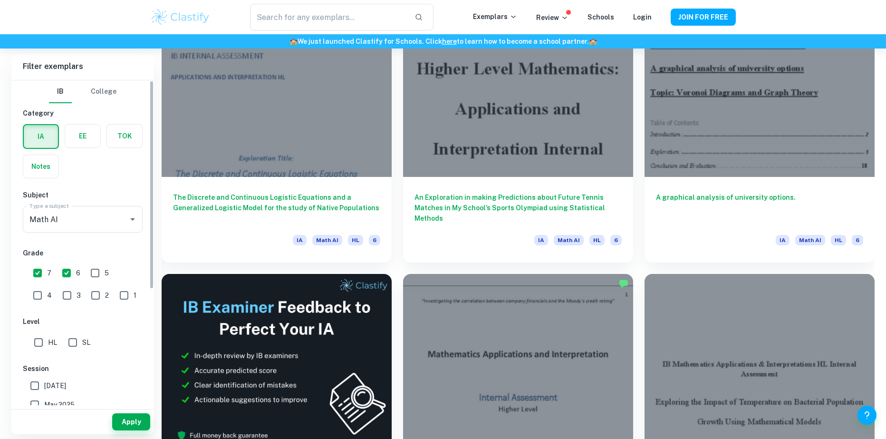
click at [70, 278] on input "6" at bounding box center [66, 272] width 19 height 19
checkbox input "false"
click at [38, 268] on input "7" at bounding box center [37, 272] width 19 height 19
checkbox input "false"
click at [134, 416] on button "Apply" at bounding box center [131, 421] width 38 height 17
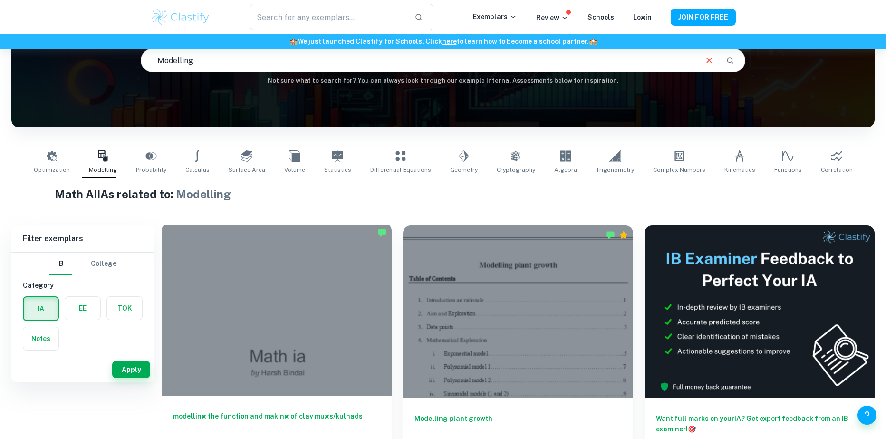
scroll to position [0, 0]
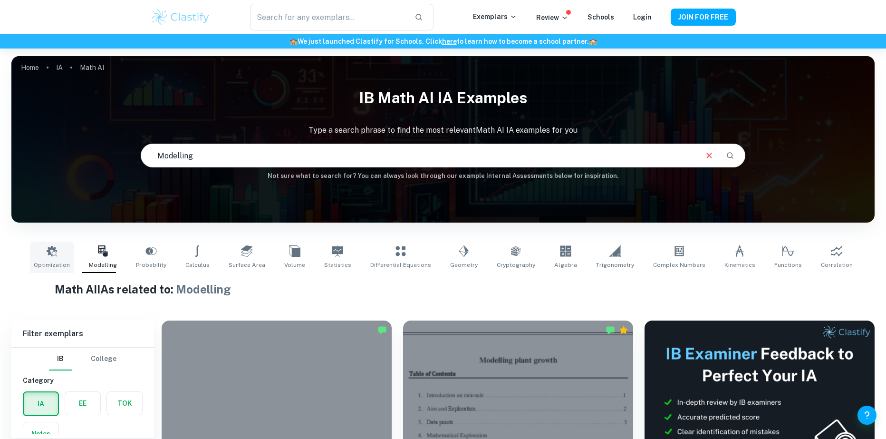
click at [62, 264] on span "Optimization" at bounding box center [52, 264] width 36 height 9
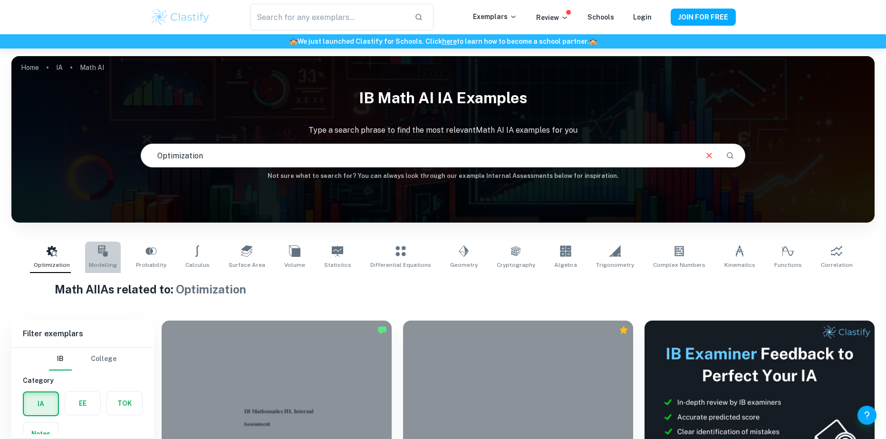
click at [117, 267] on span "Modelling" at bounding box center [103, 264] width 28 height 9
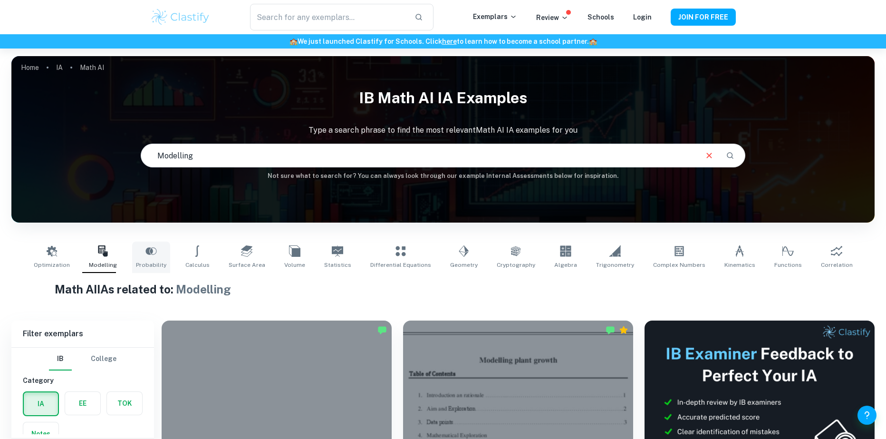
click at [167, 252] on link "Probability" at bounding box center [151, 256] width 38 height 31
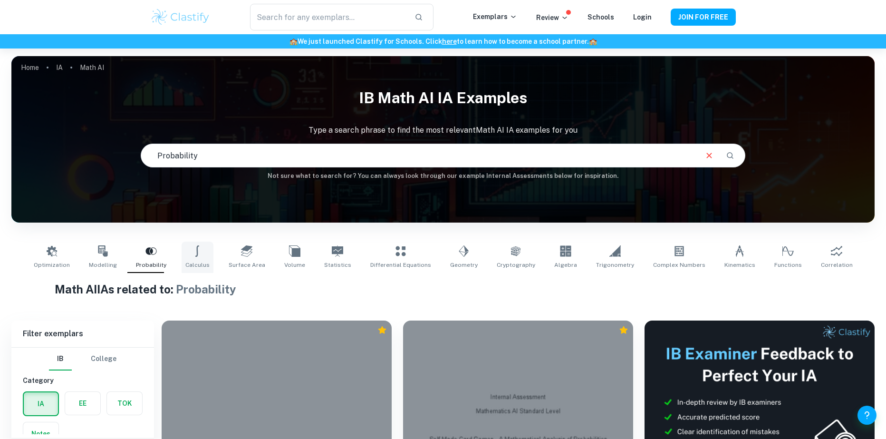
click at [213, 247] on link "Calculus" at bounding box center [197, 256] width 32 height 31
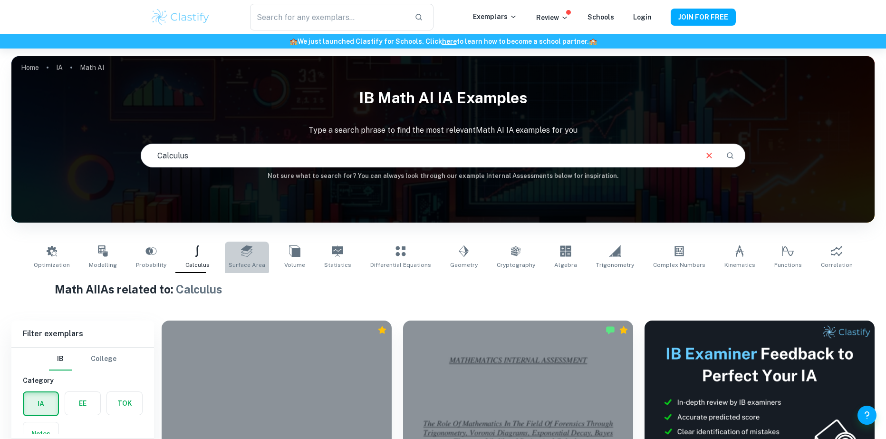
click at [239, 247] on link "Surface Area" at bounding box center [247, 256] width 44 height 31
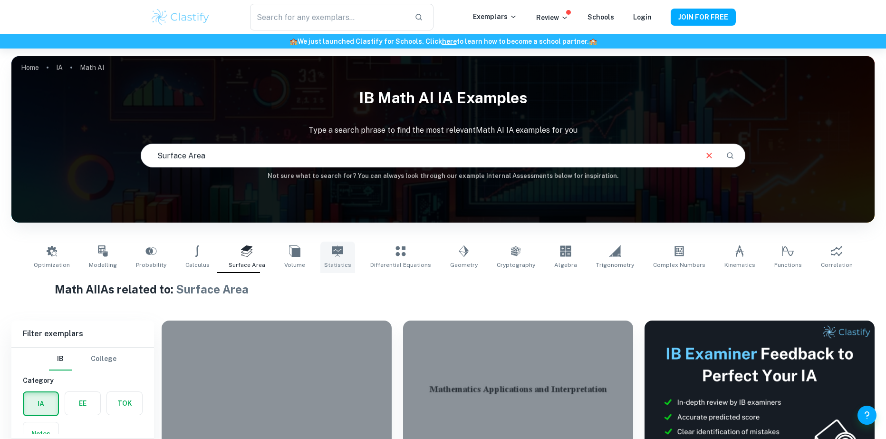
click at [351, 261] on span "Statistics" at bounding box center [337, 264] width 27 height 9
type input "Statistics"
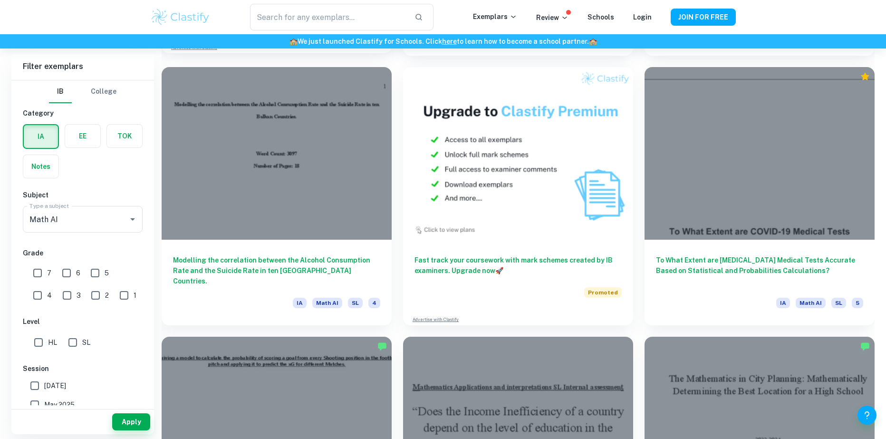
scroll to position [1854, 0]
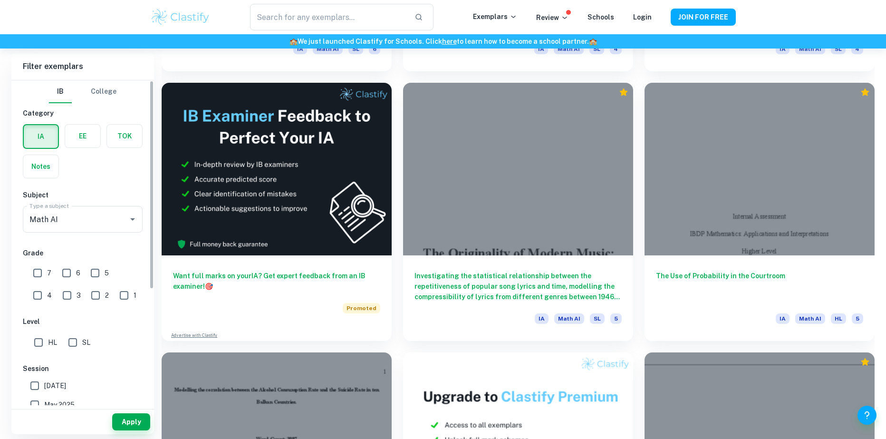
click at [34, 273] on input "7" at bounding box center [37, 272] width 19 height 19
checkbox input "true"
click at [64, 279] on input "6" at bounding box center [66, 272] width 19 height 19
checkbox input "true"
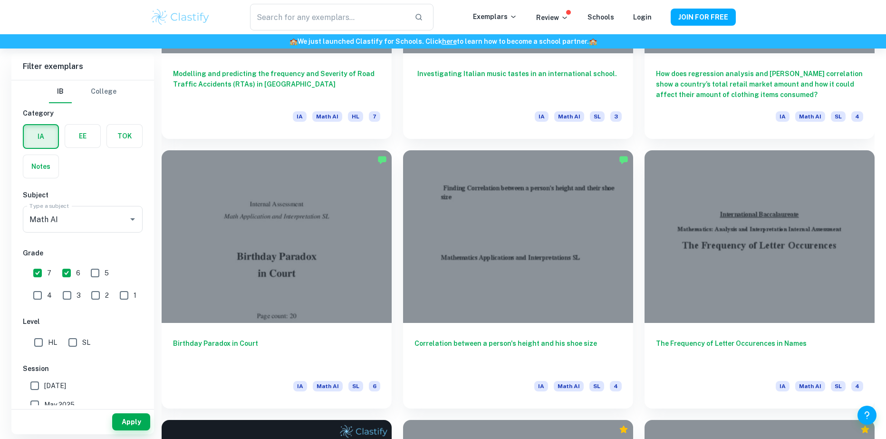
scroll to position [1379, 0]
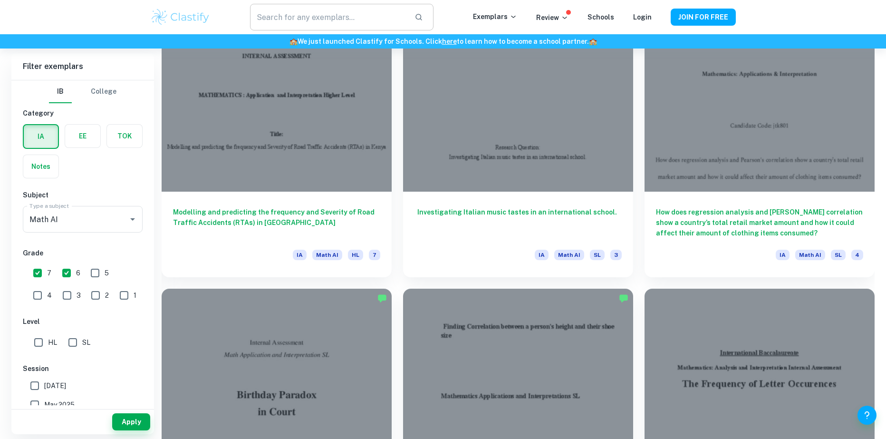
click at [297, 29] on input "text" at bounding box center [328, 17] width 157 height 27
type input "Predicting"
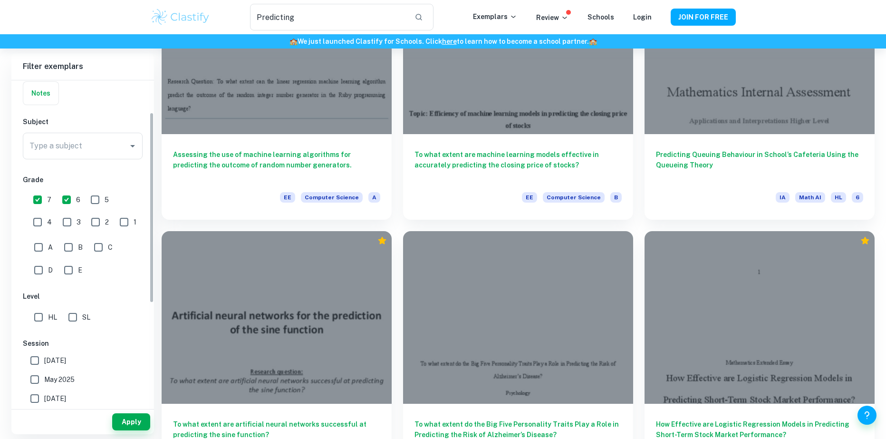
scroll to position [48, 0]
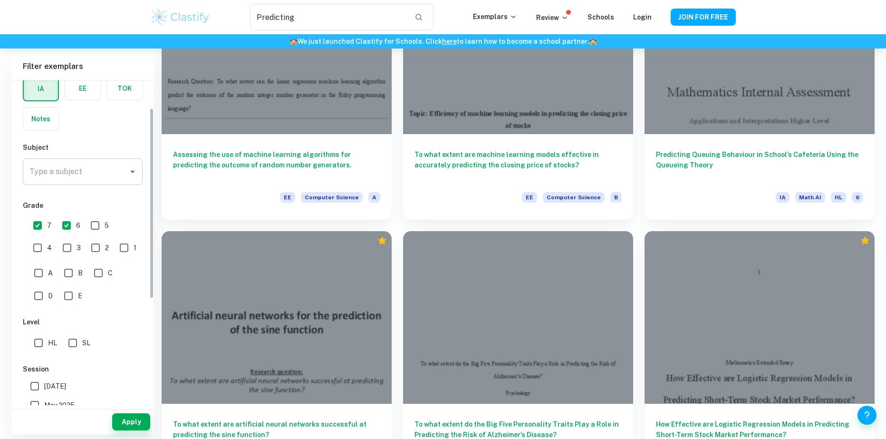
click at [105, 173] on input "Type a subject" at bounding box center [75, 171] width 97 height 18
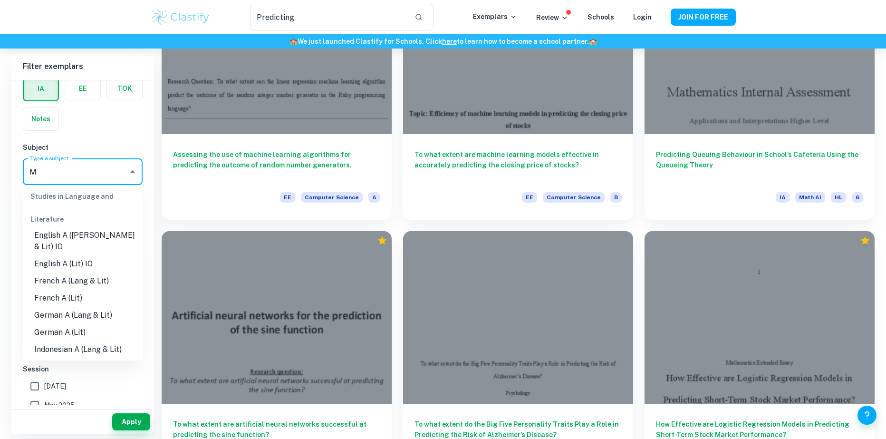
scroll to position [0, 0]
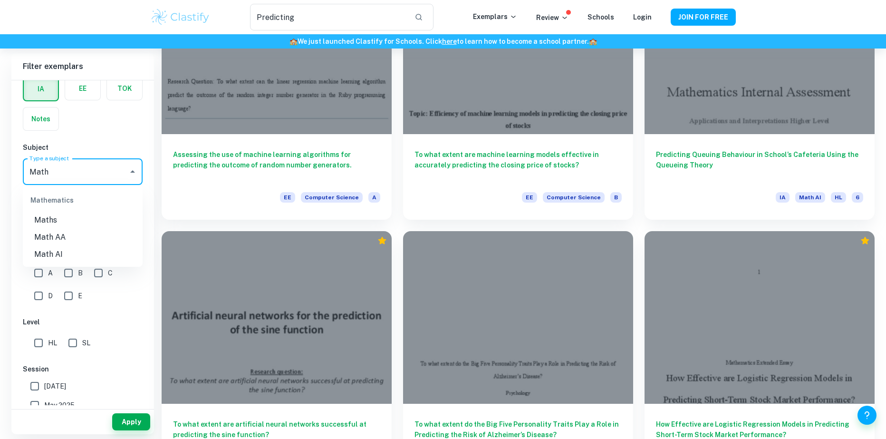
click at [47, 248] on li "Math AI" at bounding box center [83, 254] width 120 height 17
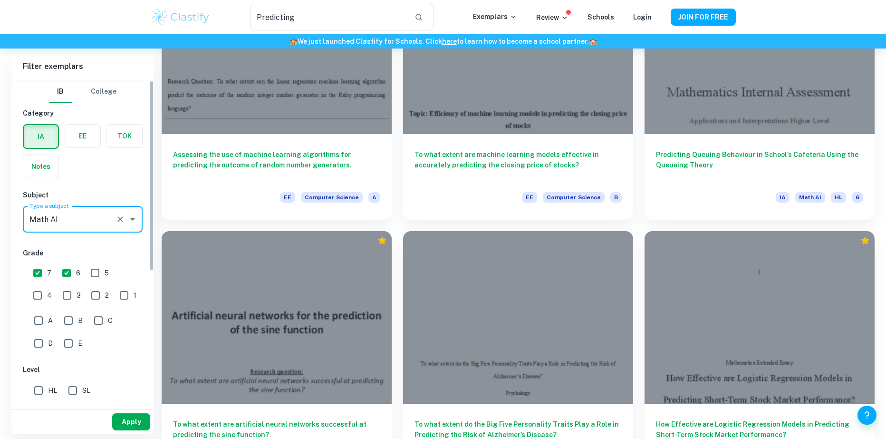
type input "Math AI"
click at [134, 418] on button "Apply" at bounding box center [131, 421] width 38 height 17
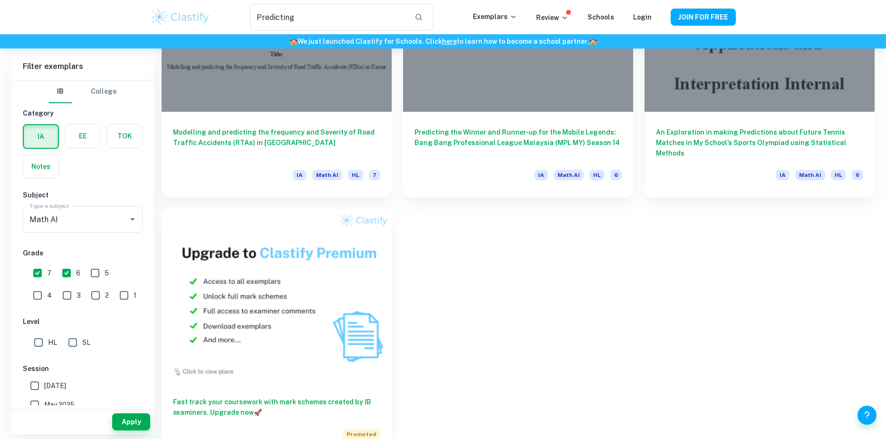
scroll to position [446, 0]
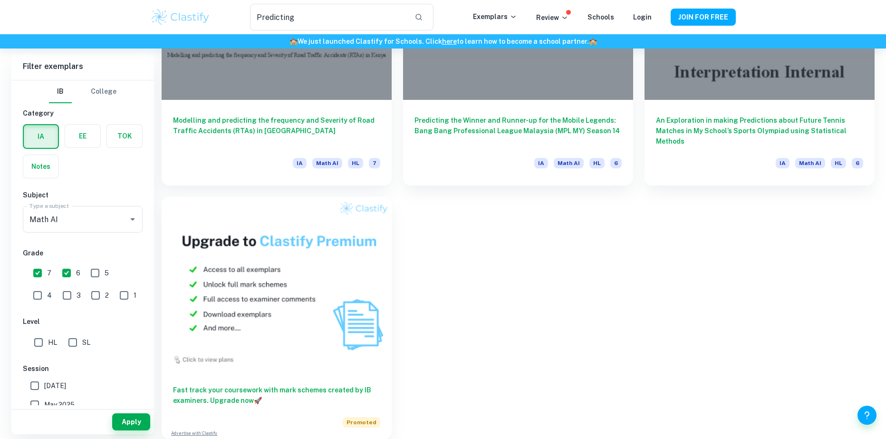
click at [89, 267] on input "5" at bounding box center [95, 272] width 19 height 19
checkbox input "true"
click at [130, 432] on div "Apply" at bounding box center [82, 421] width 143 height 25
click at [129, 420] on button "Apply" at bounding box center [131, 421] width 38 height 17
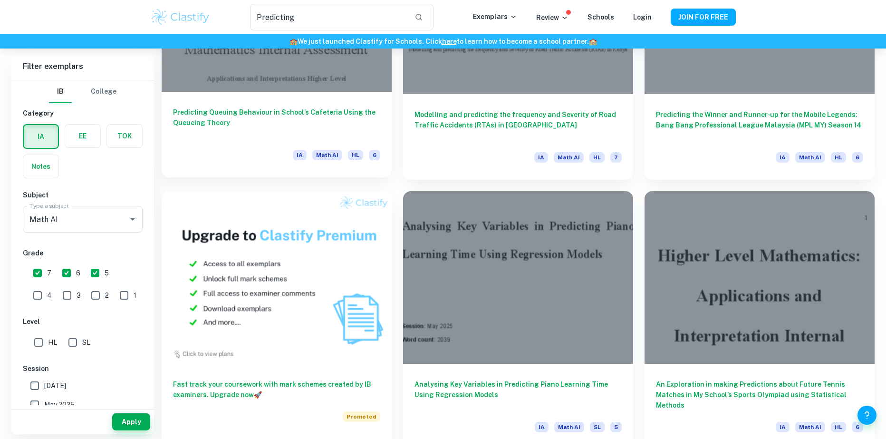
scroll to position [462, 0]
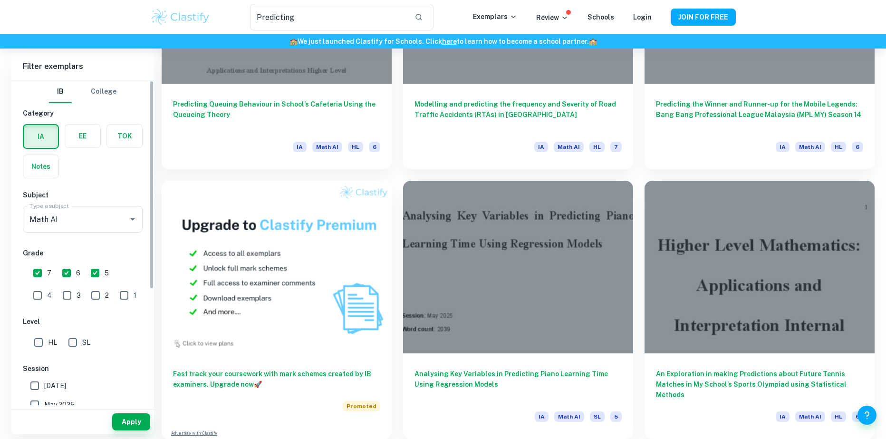
click at [42, 344] on input "HL" at bounding box center [38, 342] width 19 height 19
checkbox input "true"
click at [78, 341] on input "SL" at bounding box center [72, 342] width 19 height 19
checkbox input "true"
click at [96, 274] on input "5" at bounding box center [95, 272] width 19 height 19
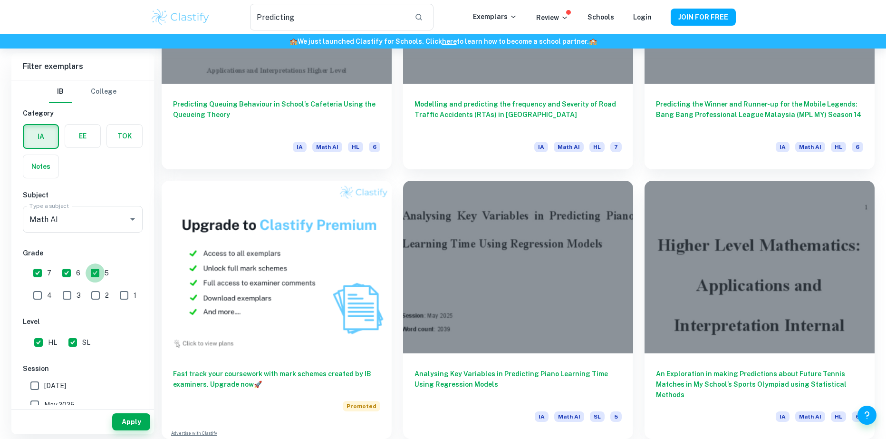
checkbox input "false"
click at [127, 417] on button "Apply" at bounding box center [131, 421] width 38 height 17
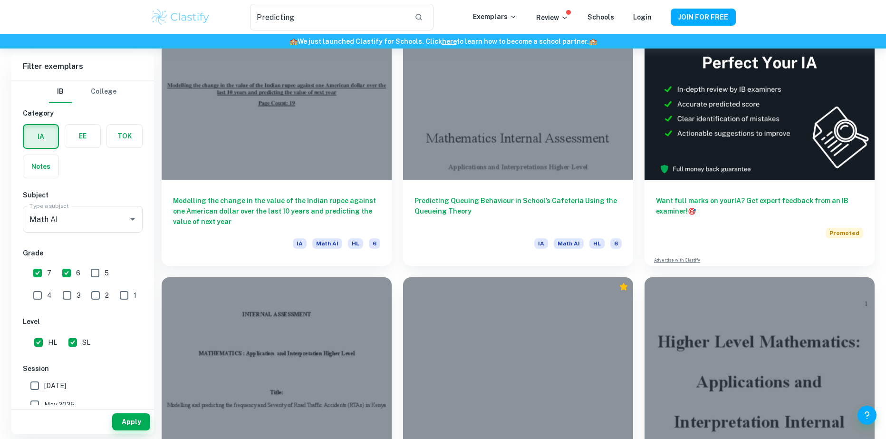
scroll to position [238, 0]
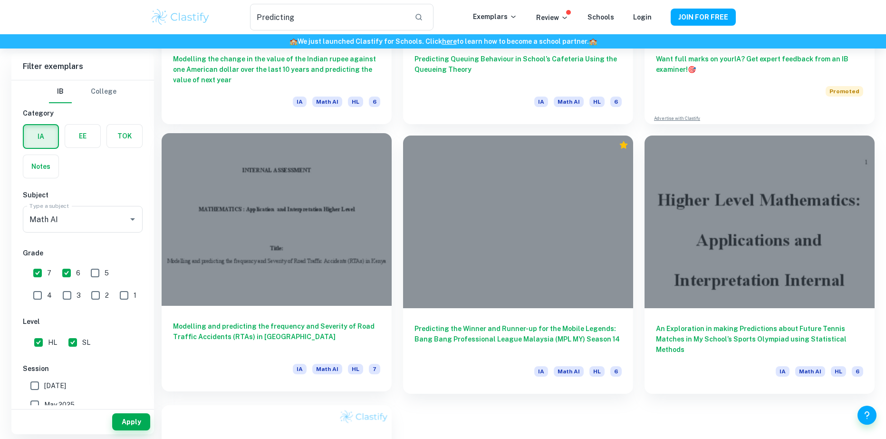
click at [313, 266] on div at bounding box center [277, 219] width 230 height 172
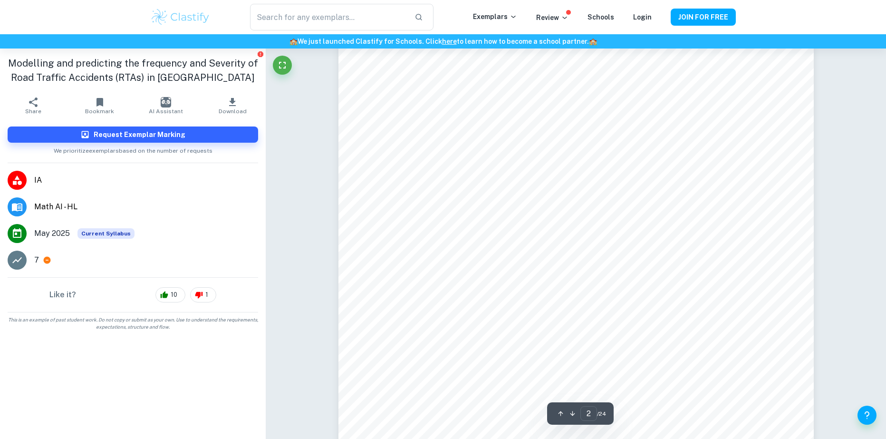
scroll to position [808, 0]
type input "5"
